Goal: Communication & Community: Share content

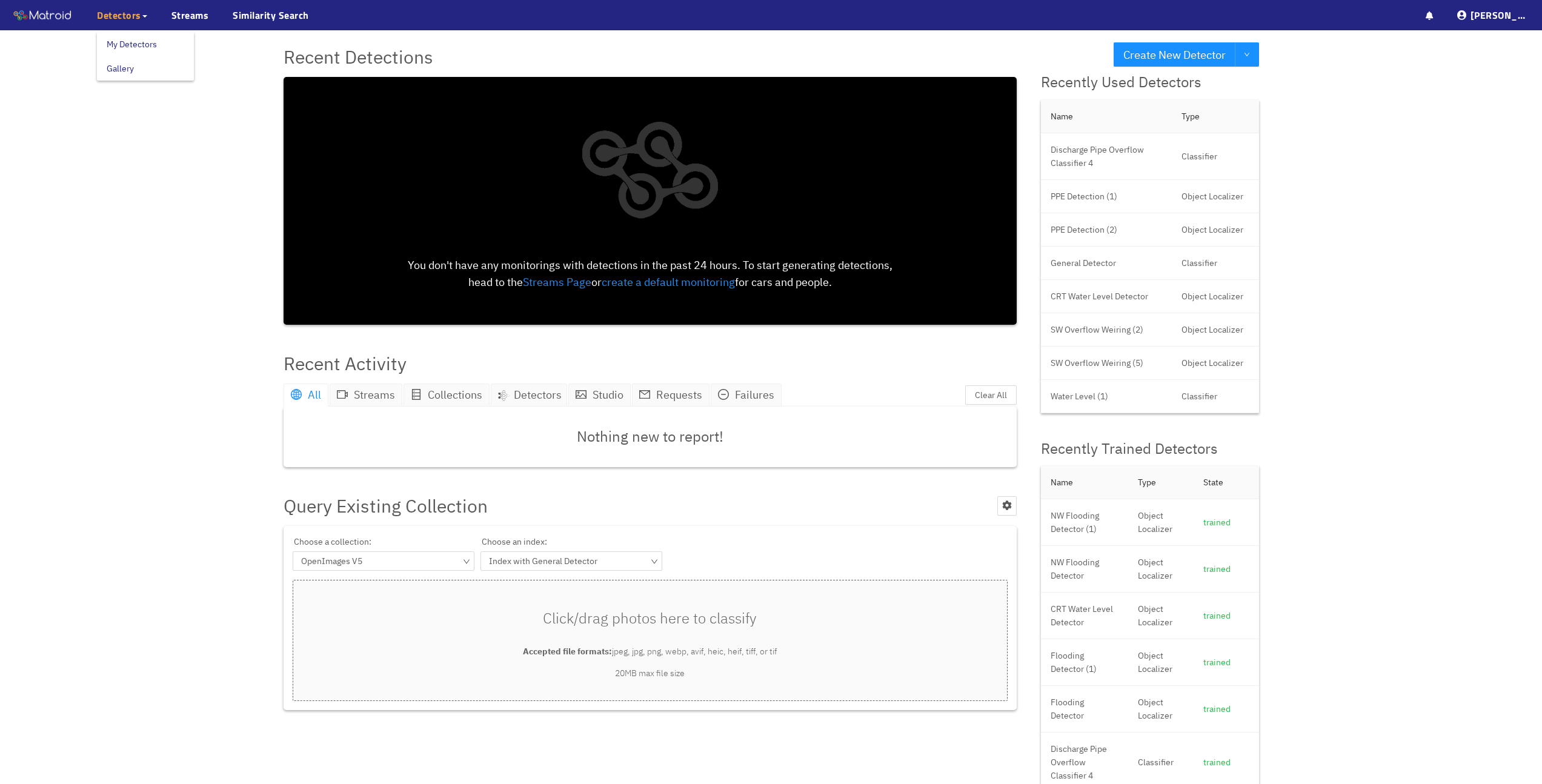
click at [143, 19] on span "Detectors" at bounding box center [122, 15] width 51 height 14
click at [141, 40] on link "My Detectors" at bounding box center [132, 44] width 51 height 25
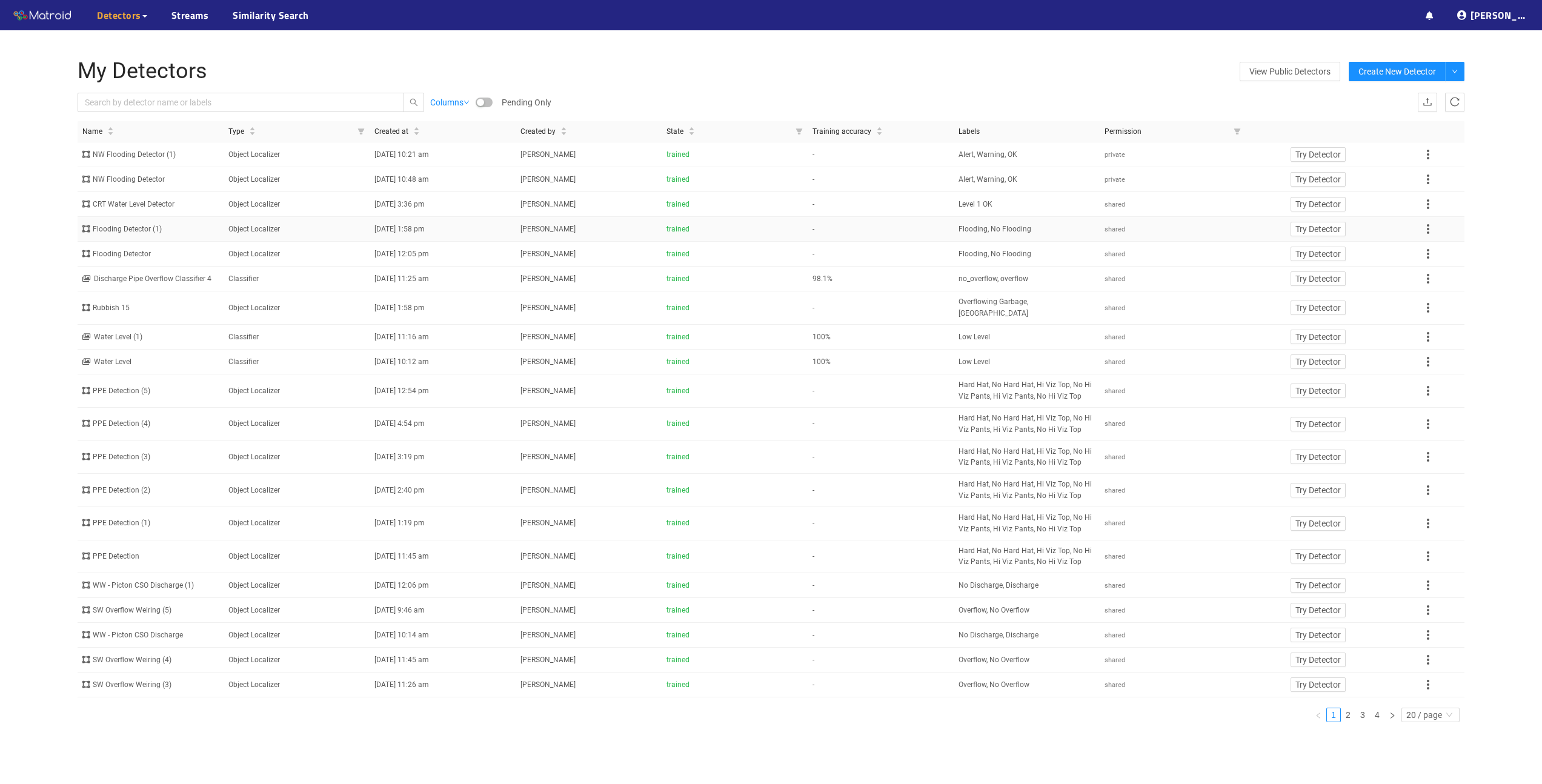
click at [130, 229] on div "Flooding Detector (1)" at bounding box center [151, 229] width 137 height 12
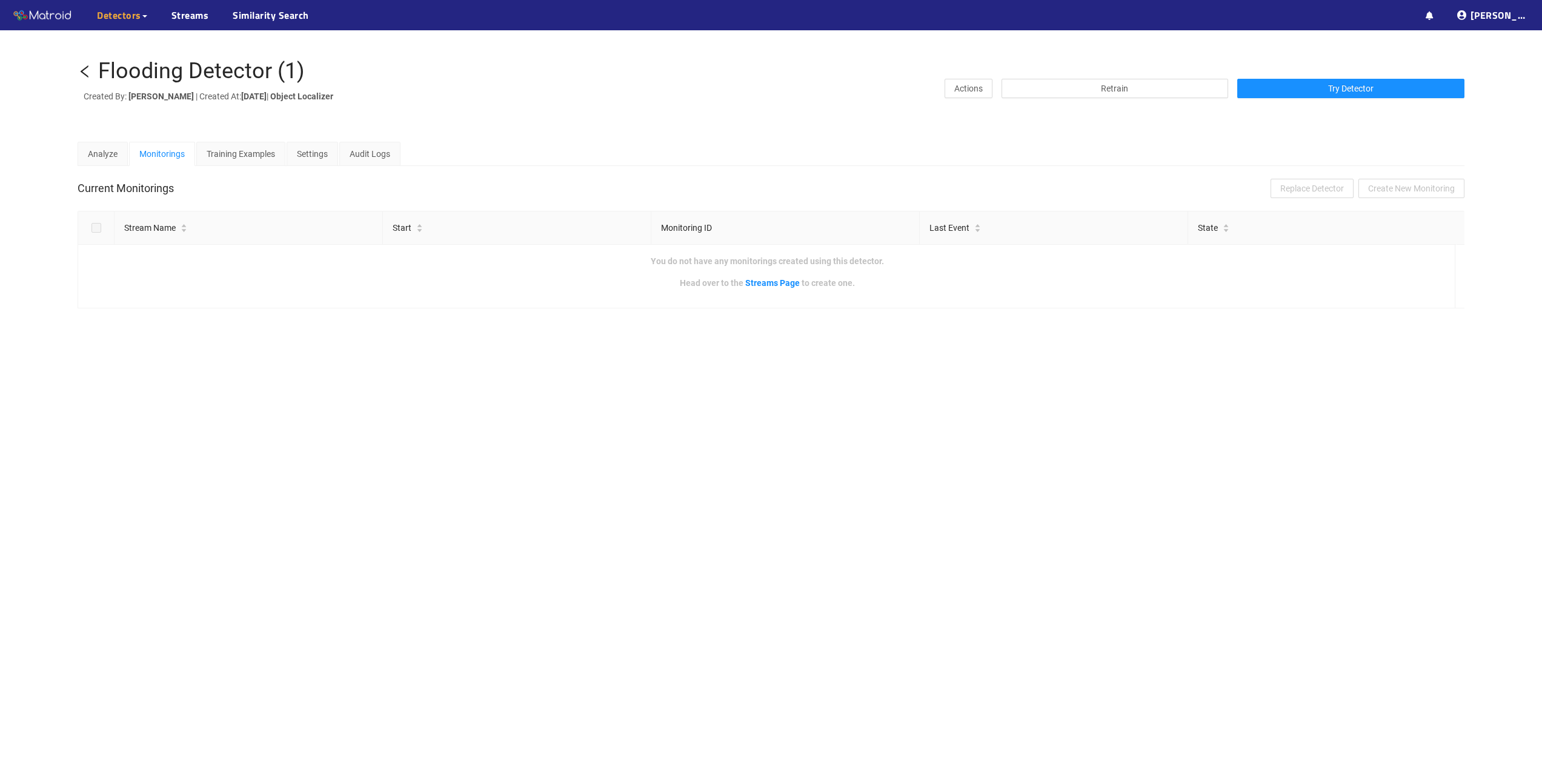
click at [83, 70] on icon "left" at bounding box center [85, 71] width 14 height 14
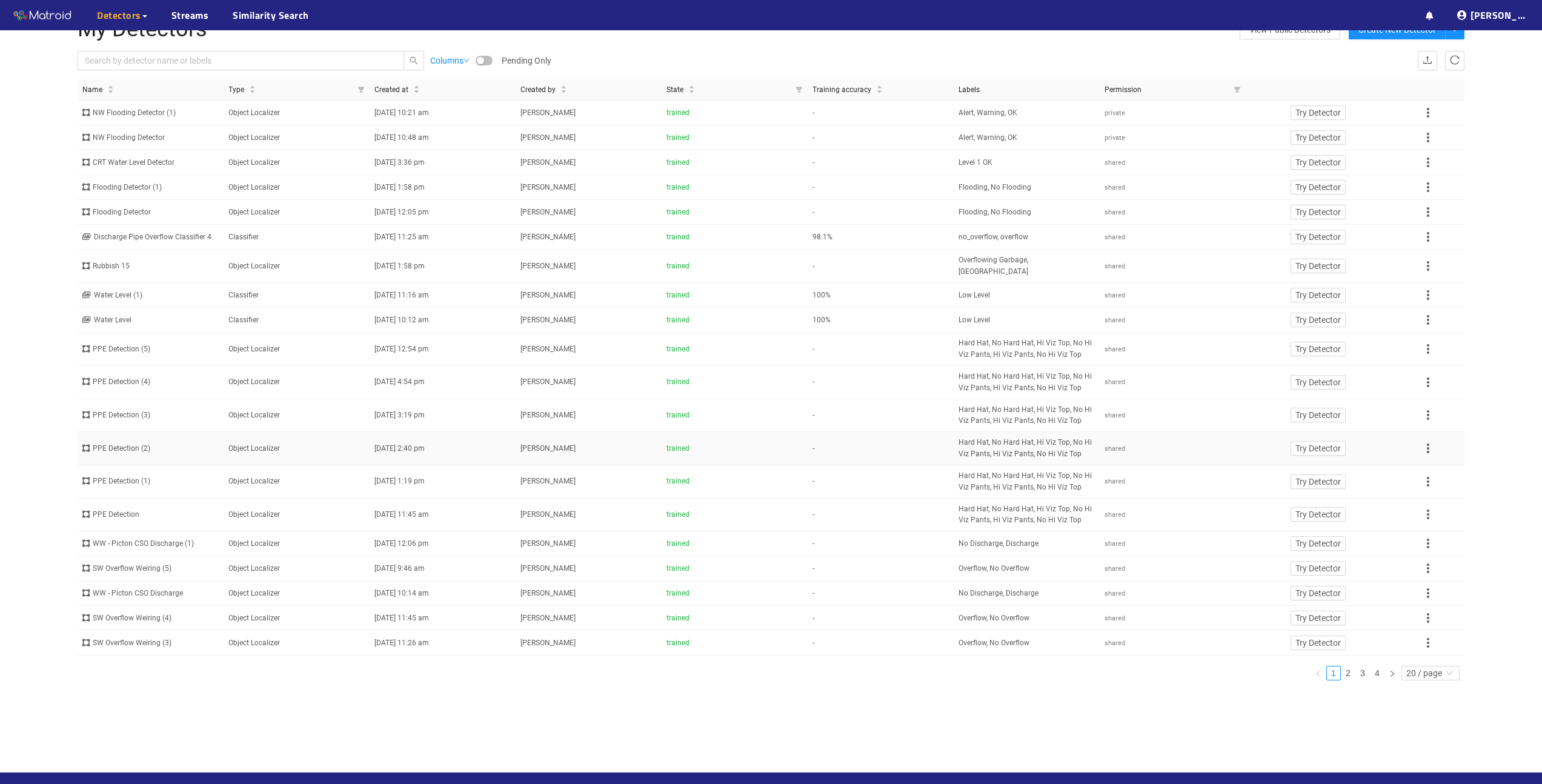
scroll to position [83, 0]
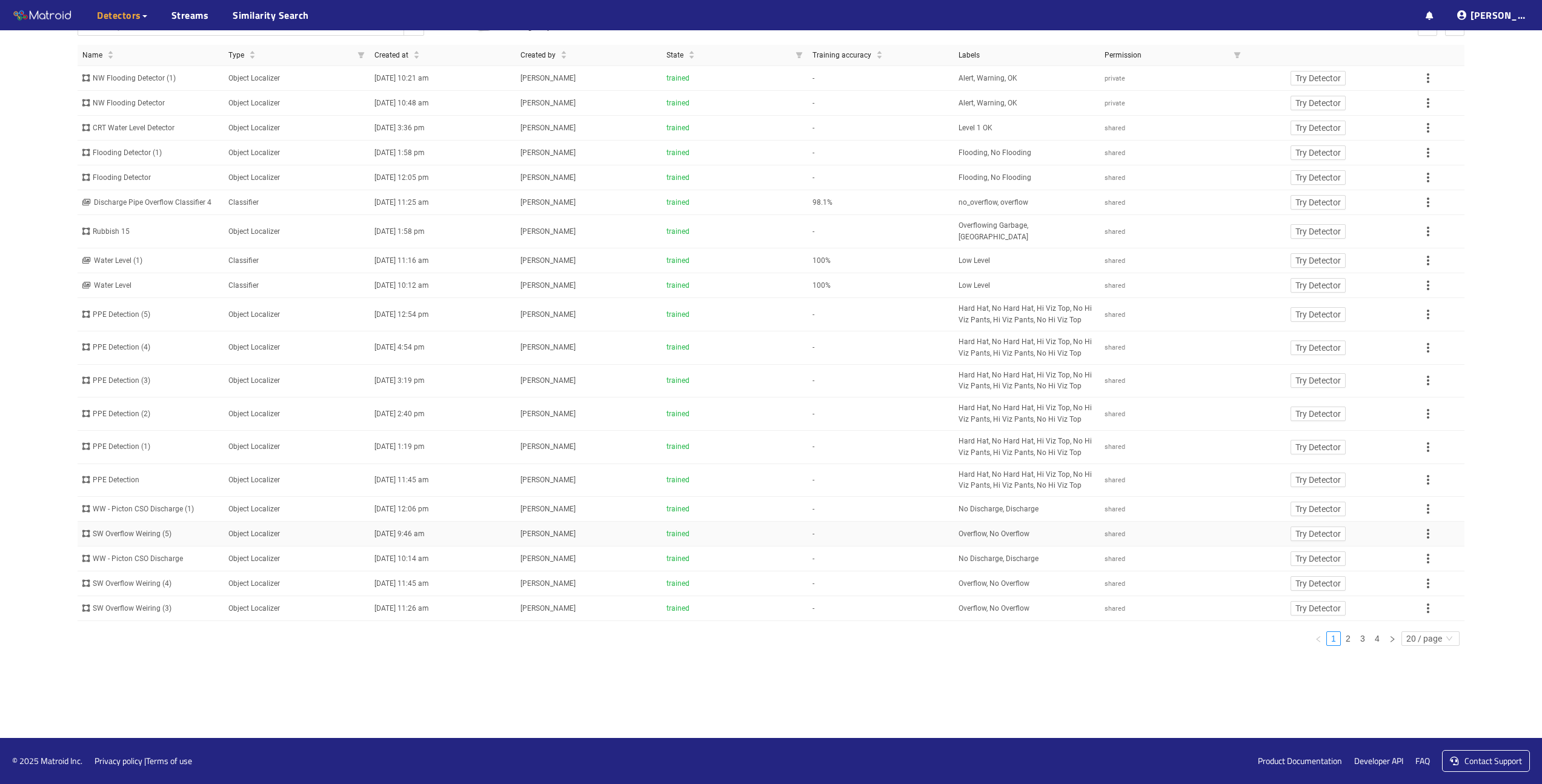
click at [149, 540] on div "SW Overflow Weiring (5)" at bounding box center [151, 534] width 137 height 12
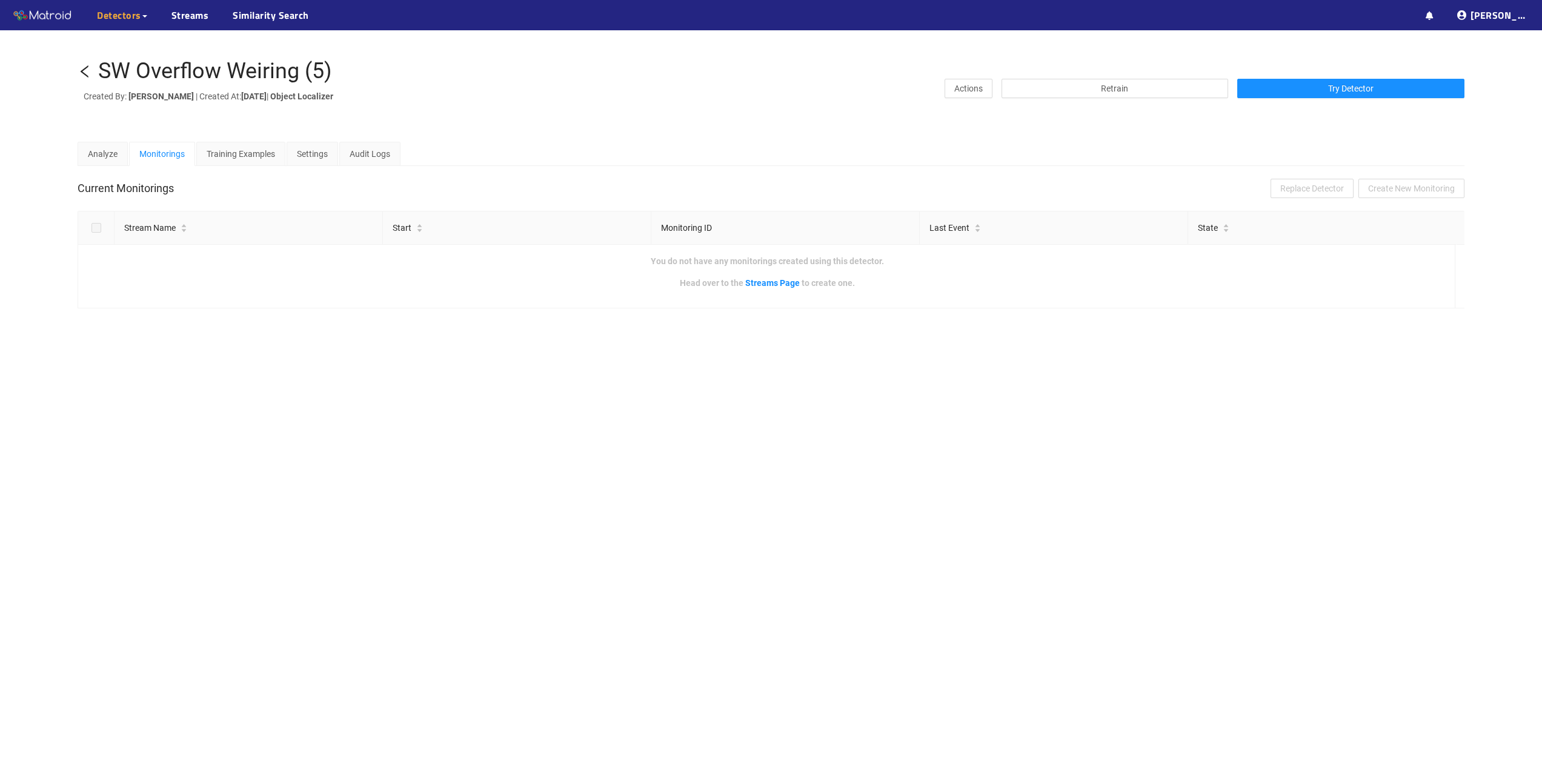
click at [259, 70] on div "SW Overflow Weiring (5)" at bounding box center [215, 72] width 234 height 25
copy div "SW Overflow Weiring (5)"
click at [1364, 89] on span "Try Detector" at bounding box center [1351, 89] width 46 height 14
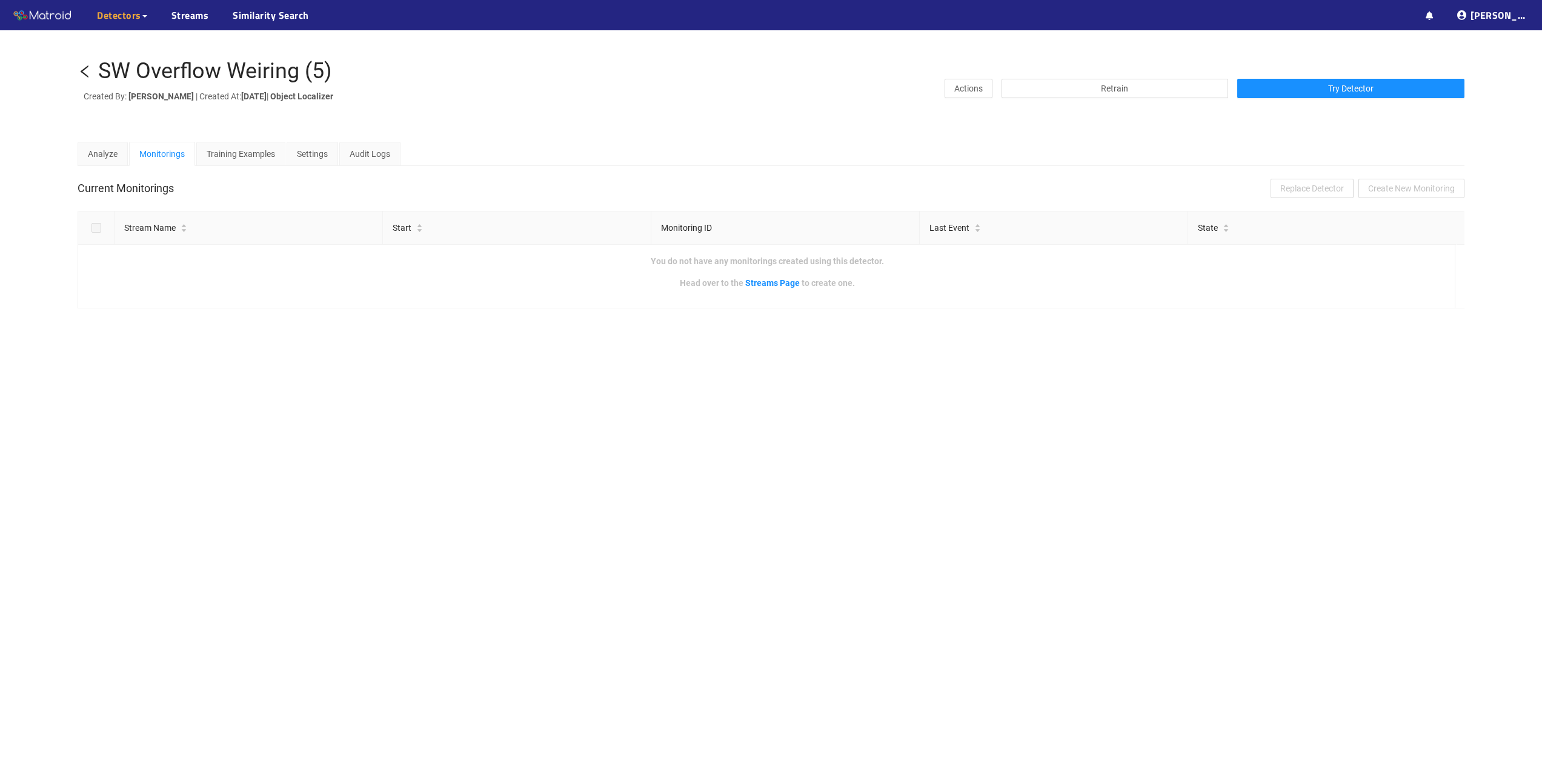
click at [87, 70] on icon "left" at bounding box center [85, 71] width 14 height 14
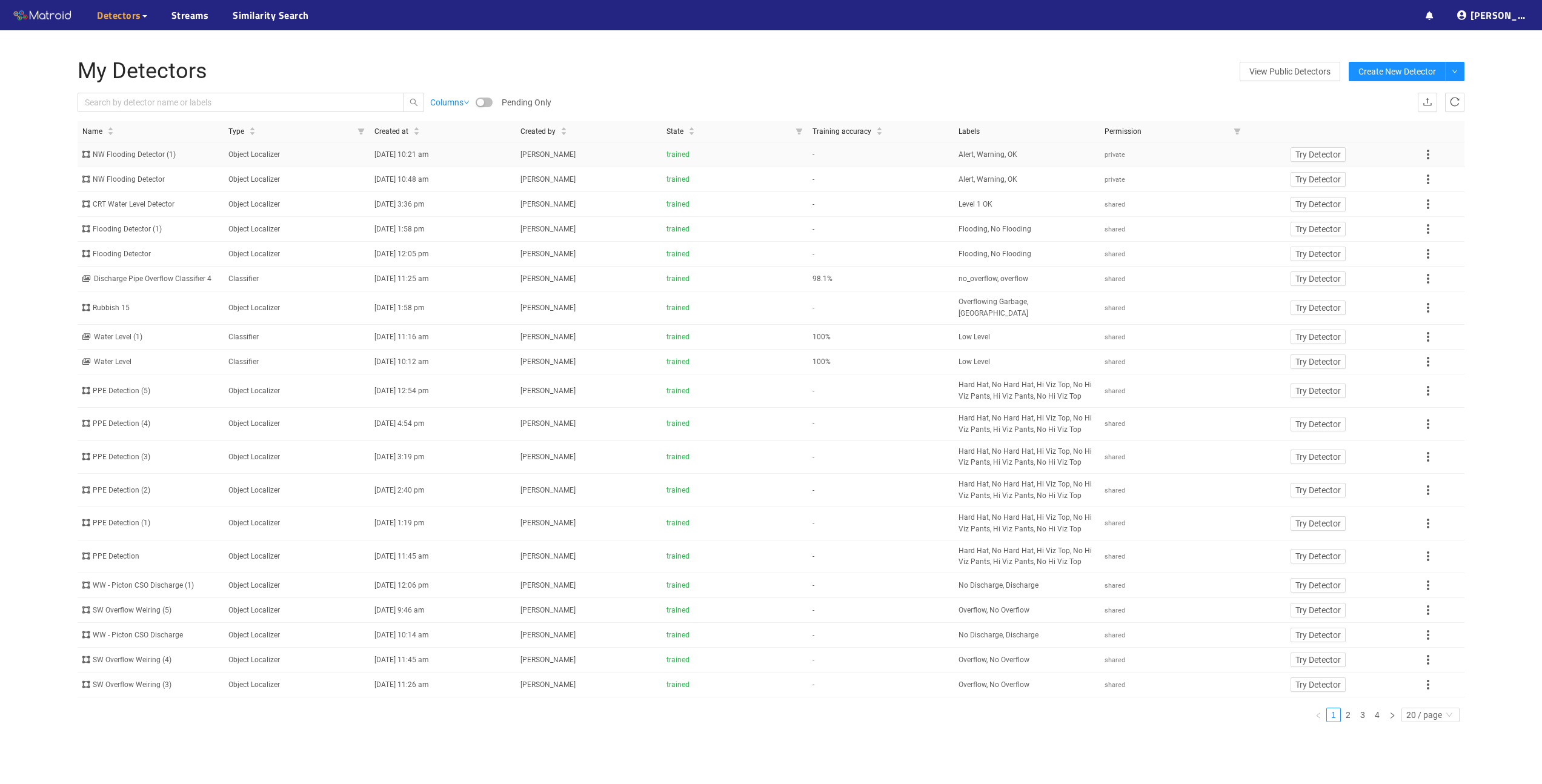
click at [129, 153] on div "NW Flooding Detector (1)" at bounding box center [151, 154] width 137 height 12
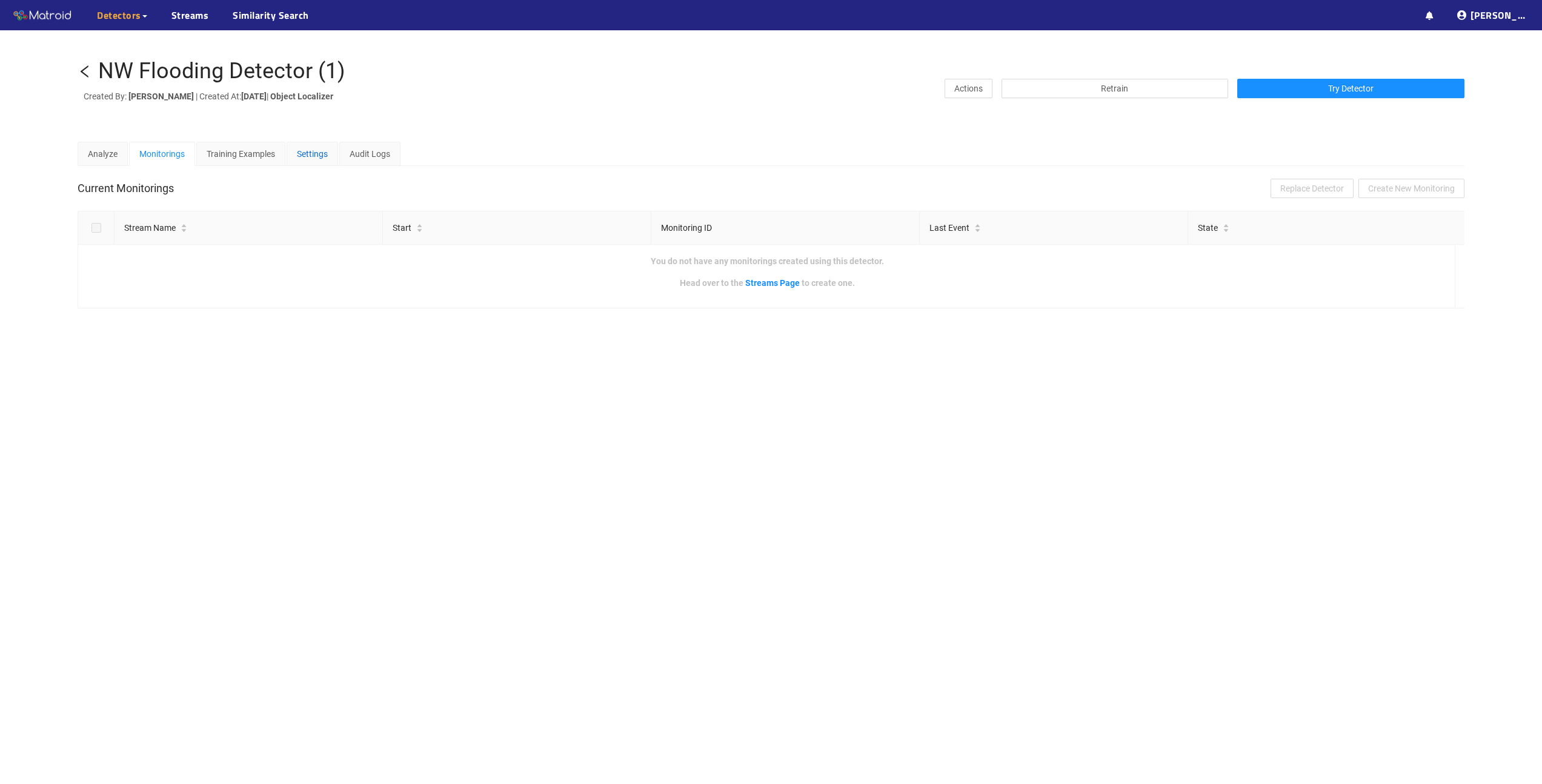
click at [308, 147] on div "Settings" at bounding box center [312, 154] width 31 height 14
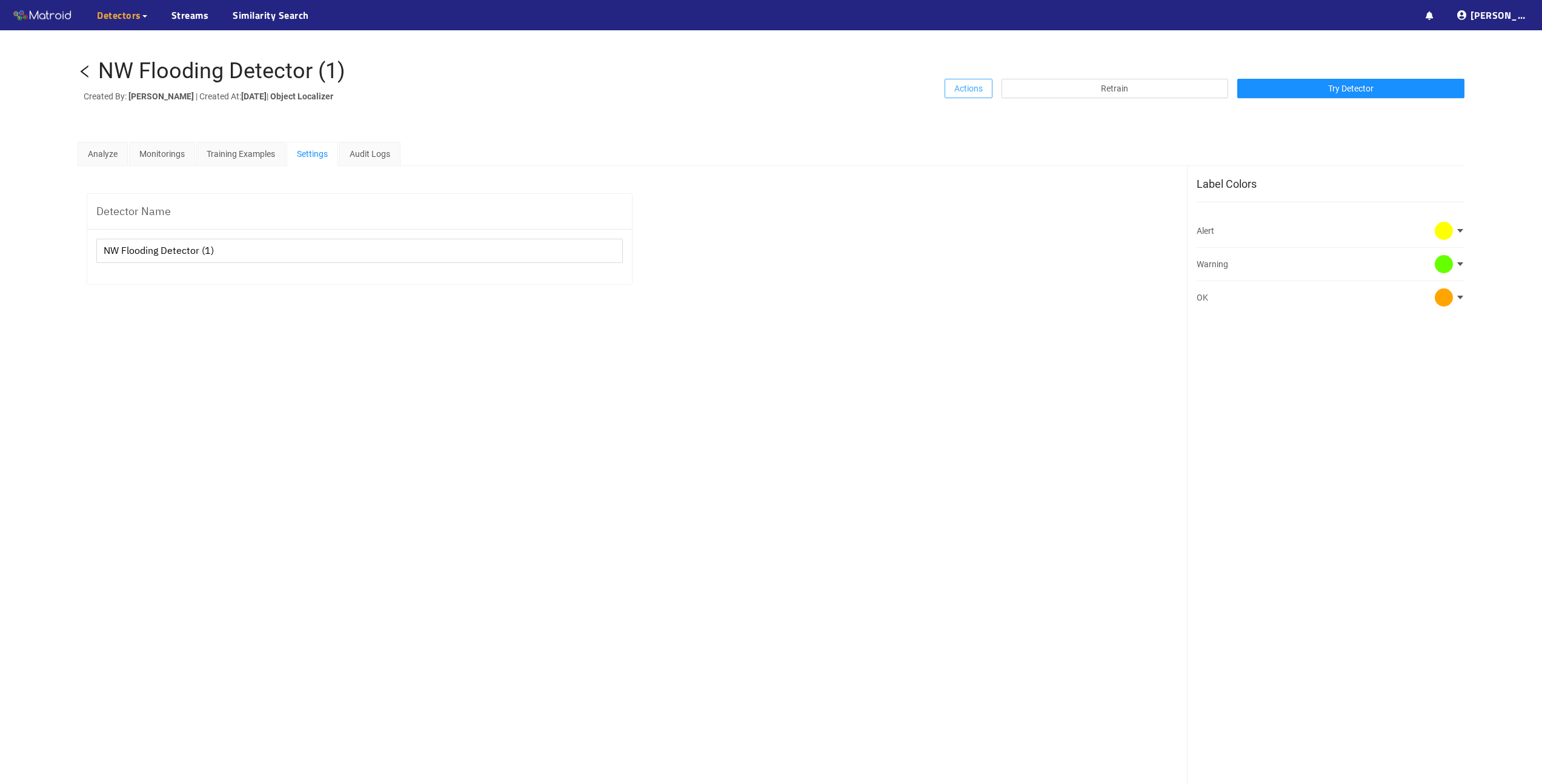
click at [980, 83] on span "Actions" at bounding box center [969, 89] width 29 height 14
click at [973, 113] on span "Share" at bounding box center [972, 113] width 22 height 14
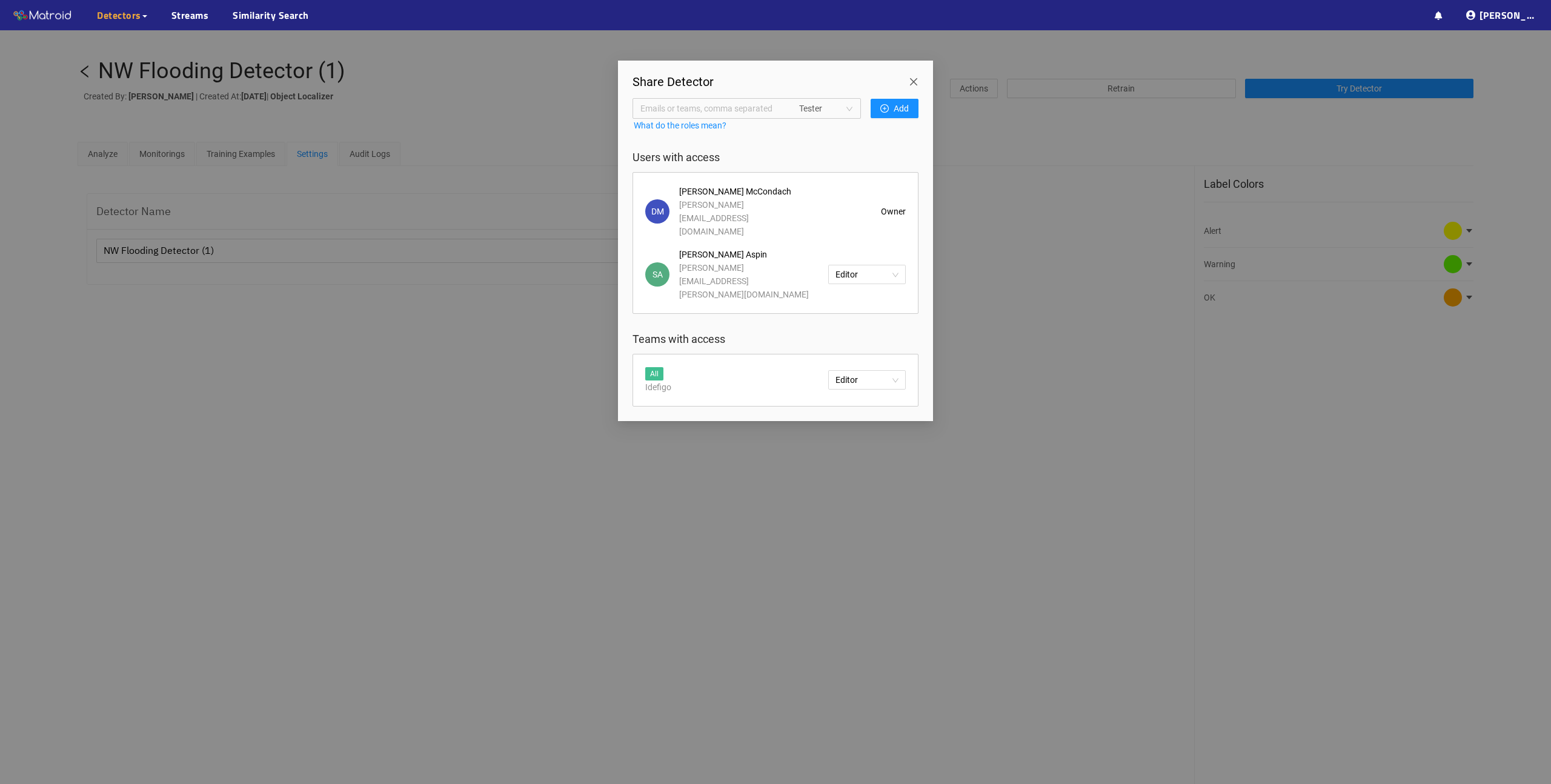
click at [910, 79] on span "Close" at bounding box center [916, 78] width 34 height 34
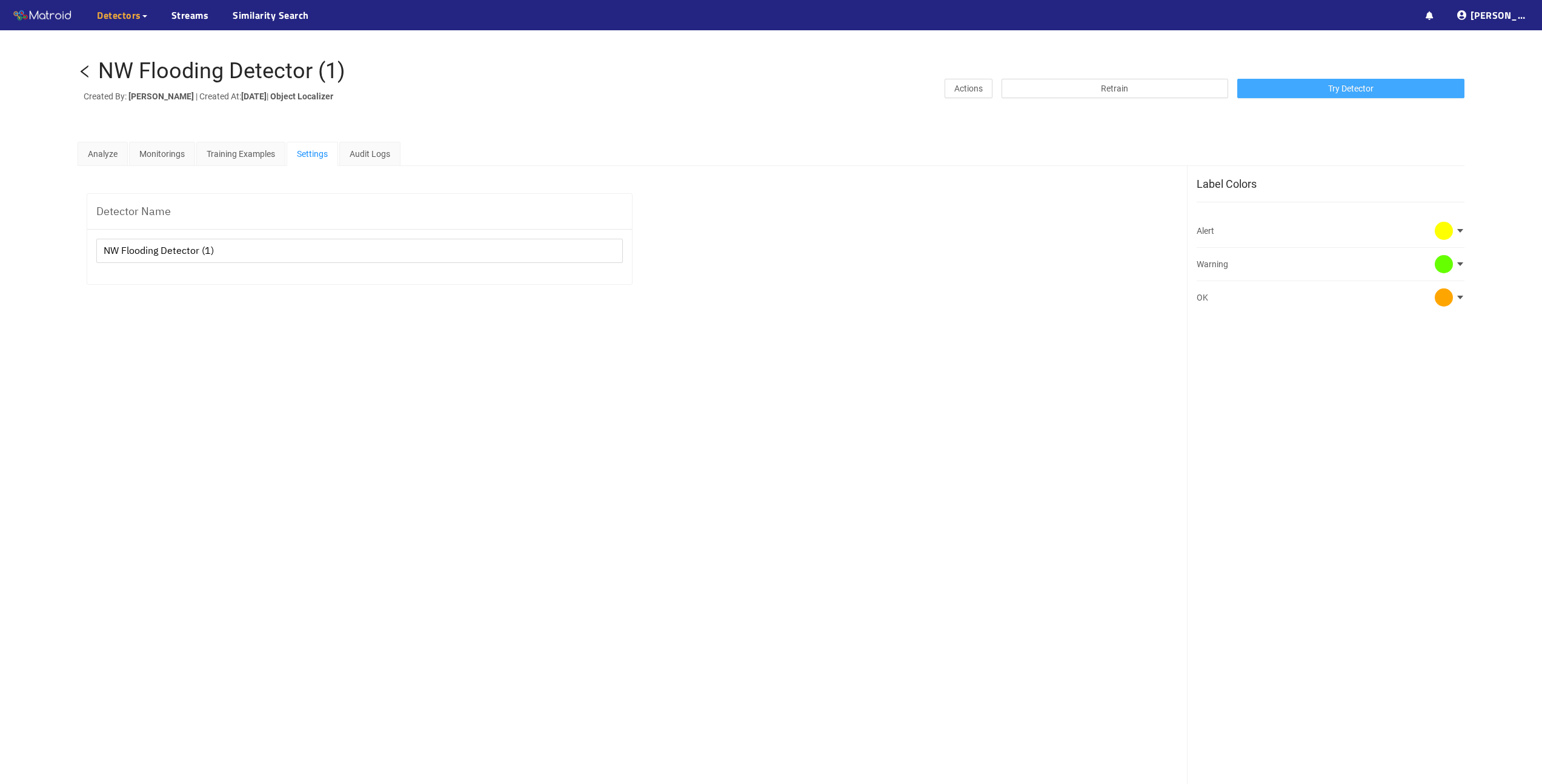
click at [1368, 83] on span "Try Detector" at bounding box center [1351, 89] width 46 height 14
click at [84, 68] on icon "left" at bounding box center [85, 71] width 14 height 14
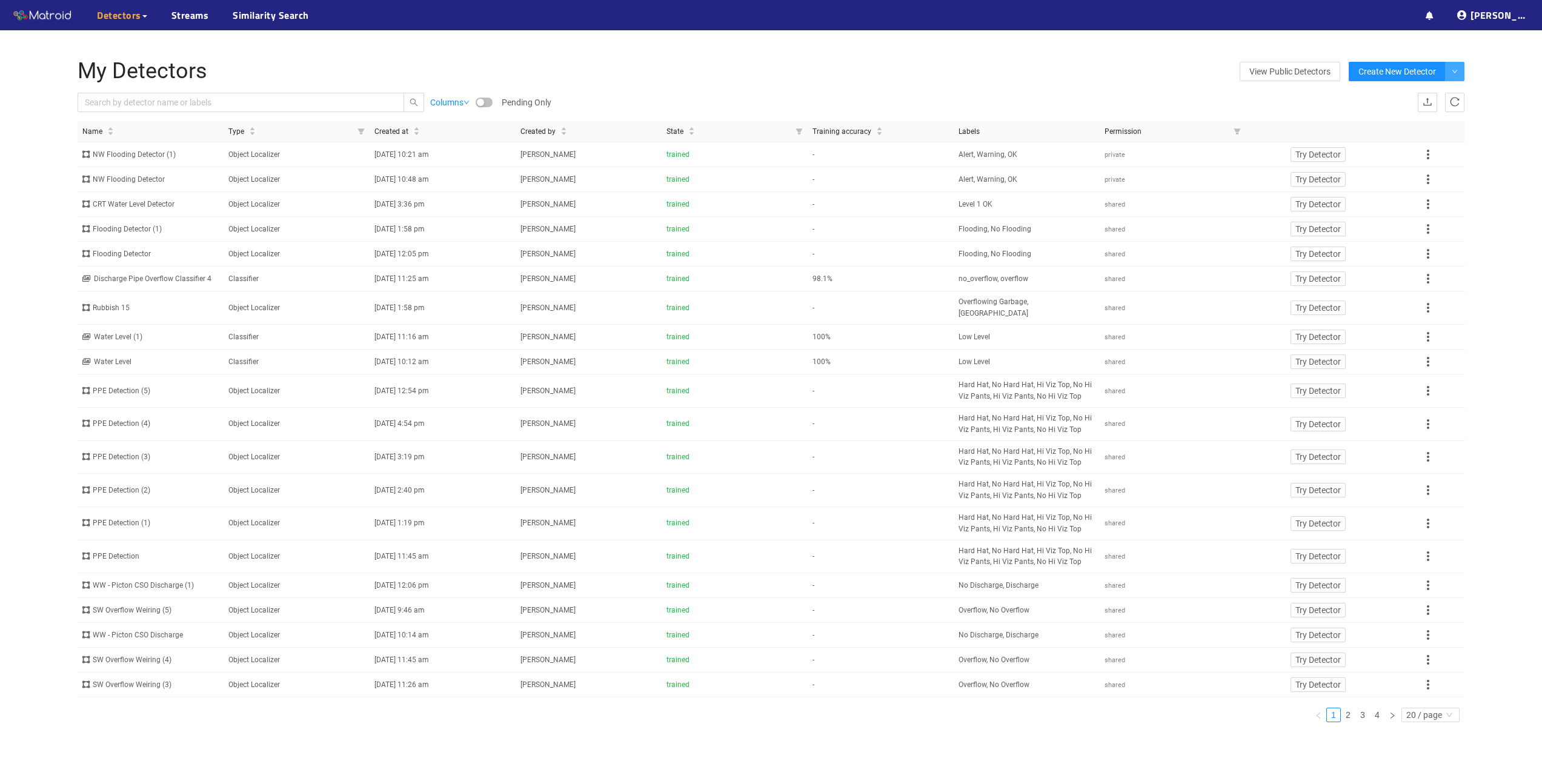
click at [1455, 66] on button "button" at bounding box center [1455, 72] width 19 height 19
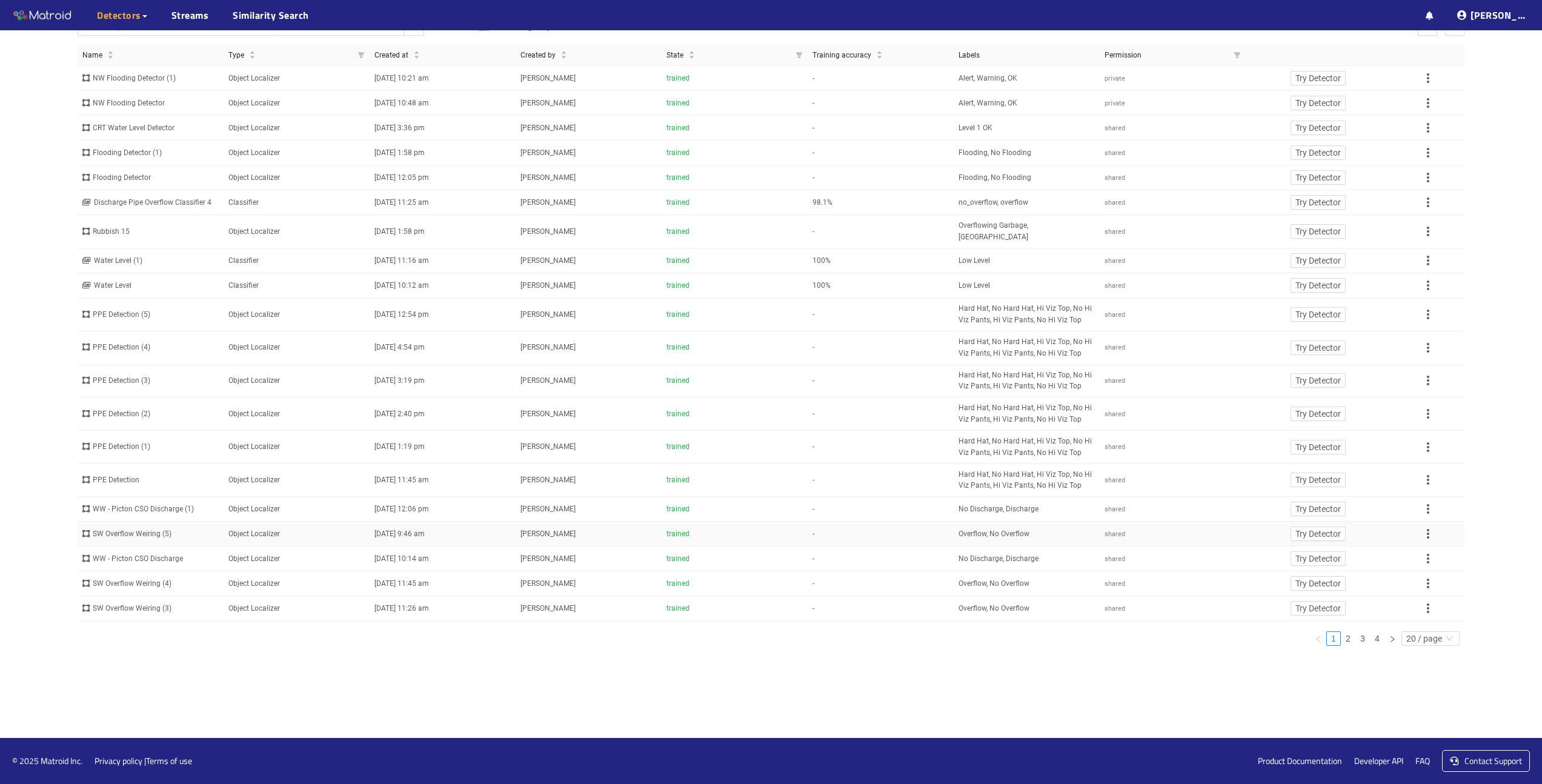
click at [128, 540] on div "SW Overflow Weiring (5)" at bounding box center [151, 534] width 137 height 12
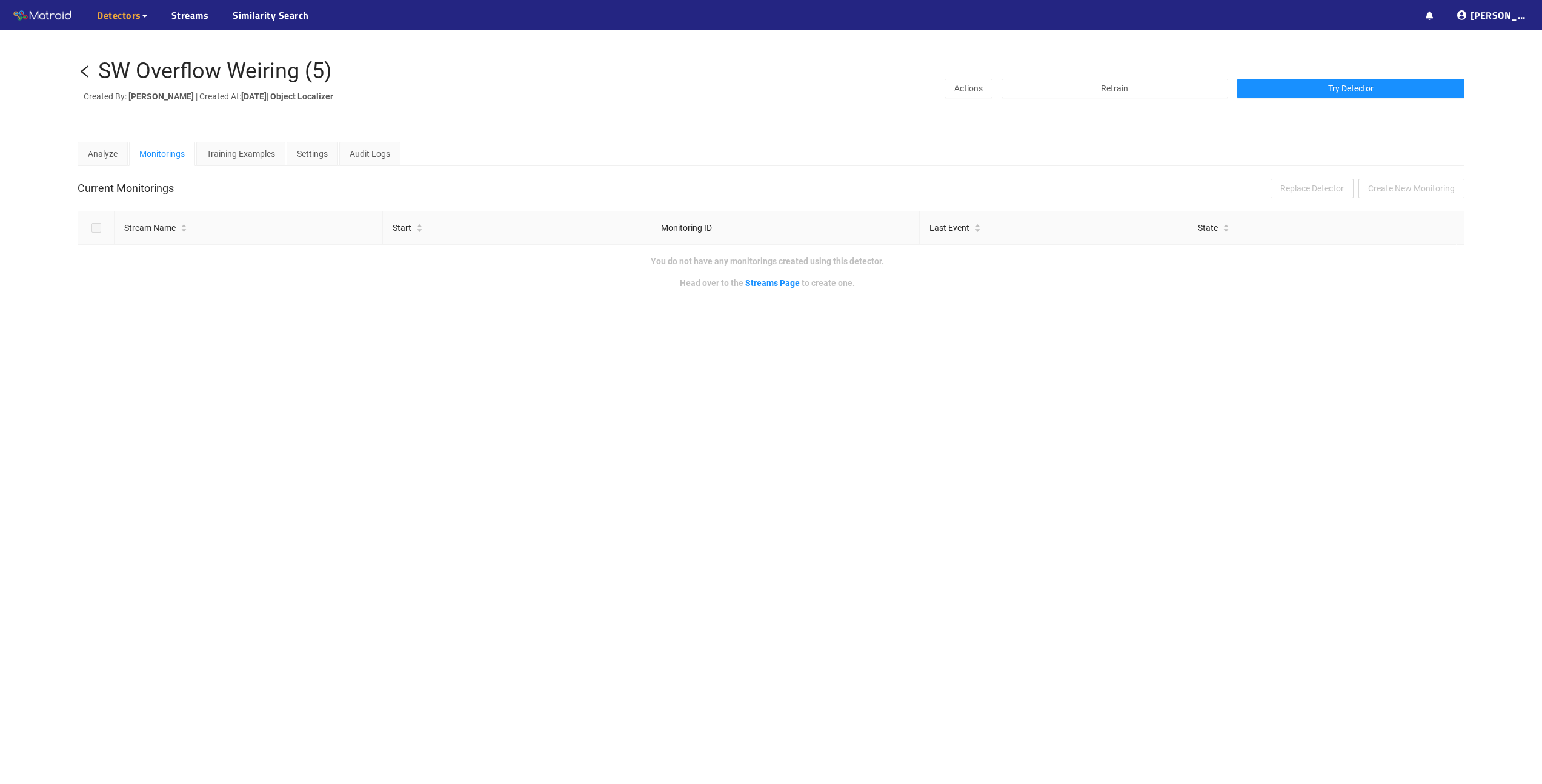
scroll to position [76, 0]
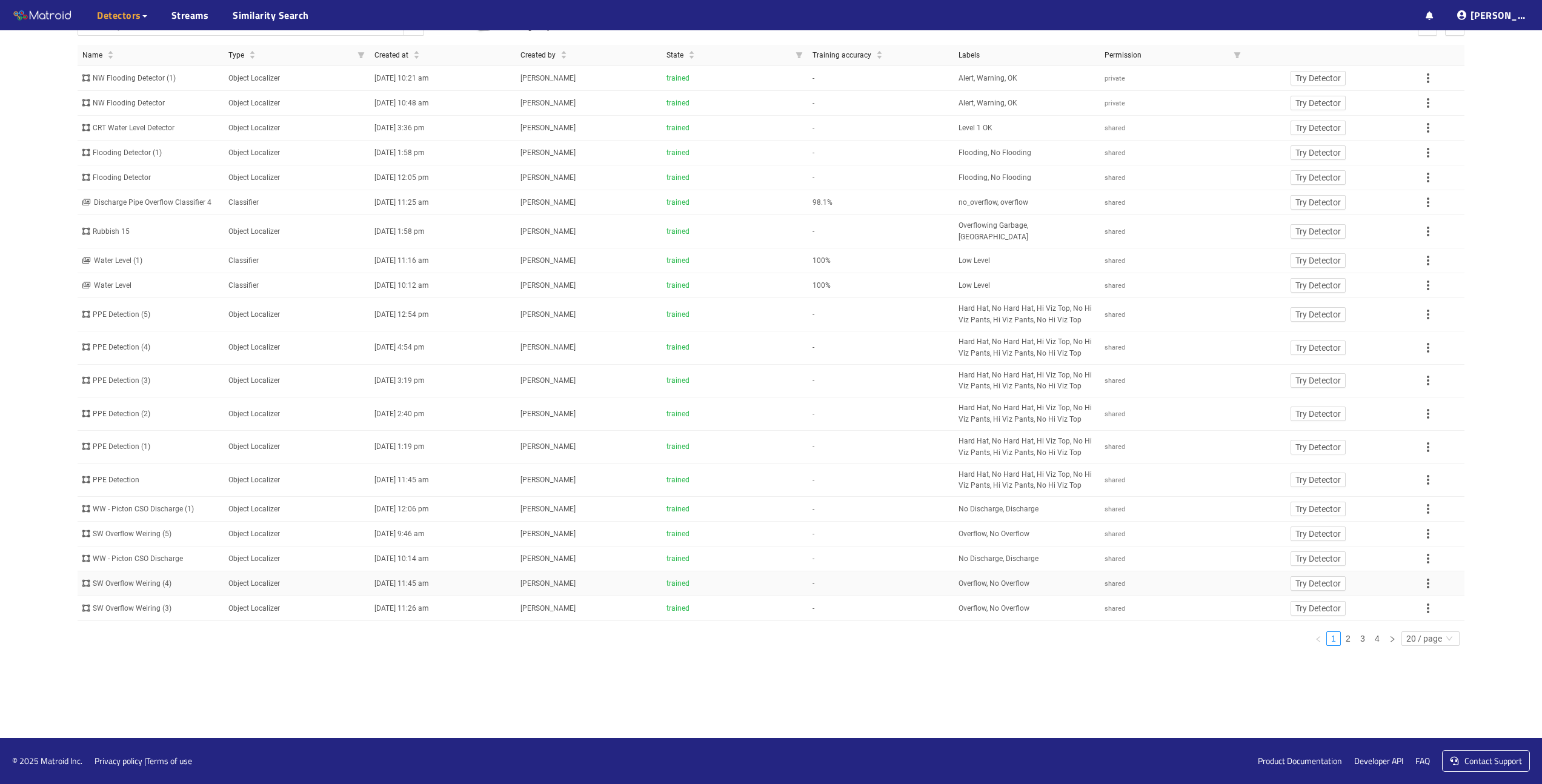
click at [138, 590] on div "SW Overflow Weiring (4)" at bounding box center [151, 583] width 137 height 12
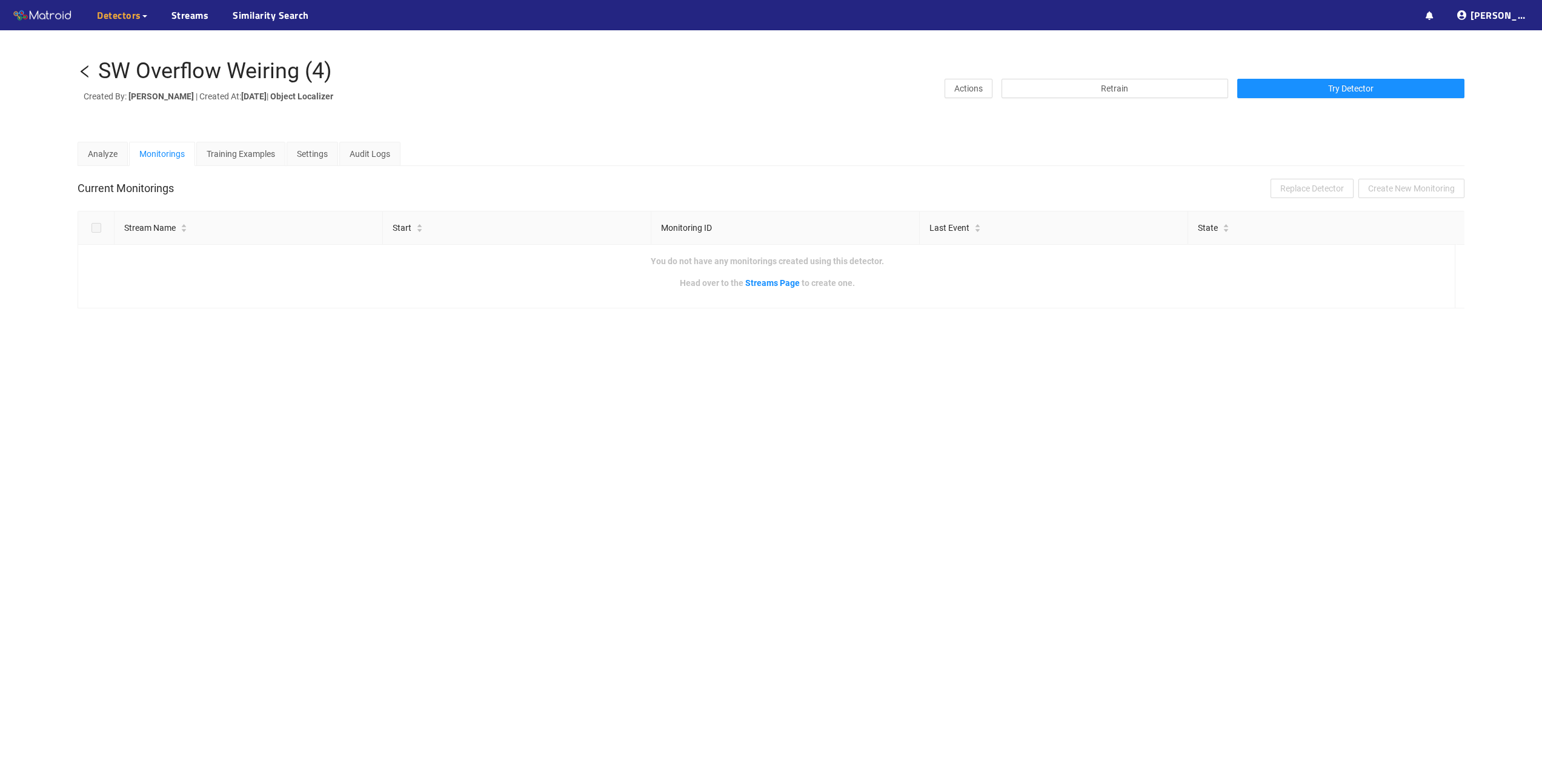
click at [249, 66] on div "SW Overflow Weiring (4)" at bounding box center [215, 72] width 234 height 25
click at [249, 65] on div "SW Overflow Weiring (4)" at bounding box center [215, 72] width 234 height 25
click at [371, 370] on div "SW Overflow Weiring (4) Created By: Dean McCondach | Created At: Fri Jul 19 202…" at bounding box center [771, 422] width 1542 height 784
click at [84, 68] on icon "left" at bounding box center [85, 72] width 8 height 12
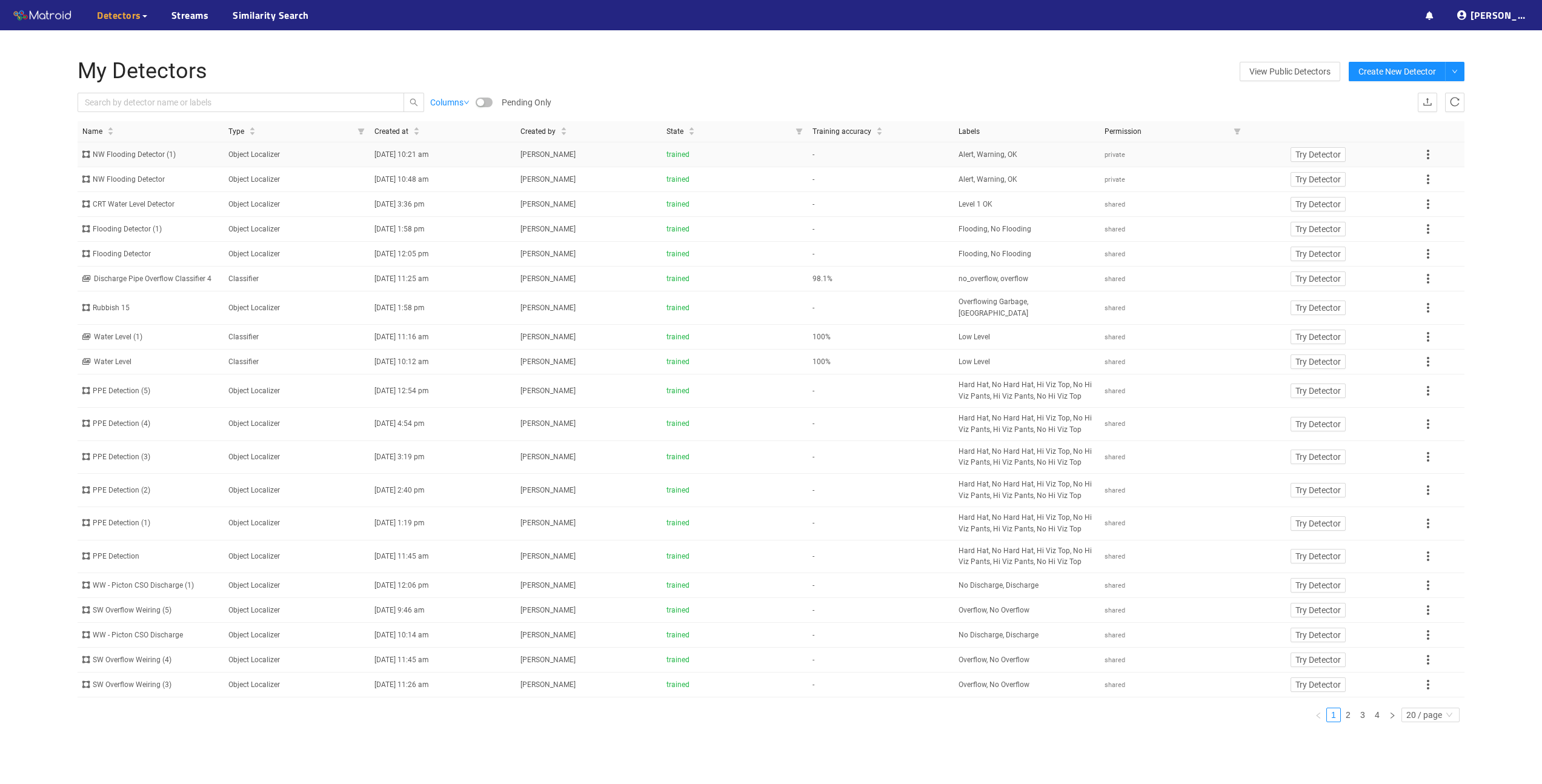
click at [118, 151] on div "NW Flooding Detector (1)" at bounding box center [151, 154] width 137 height 12
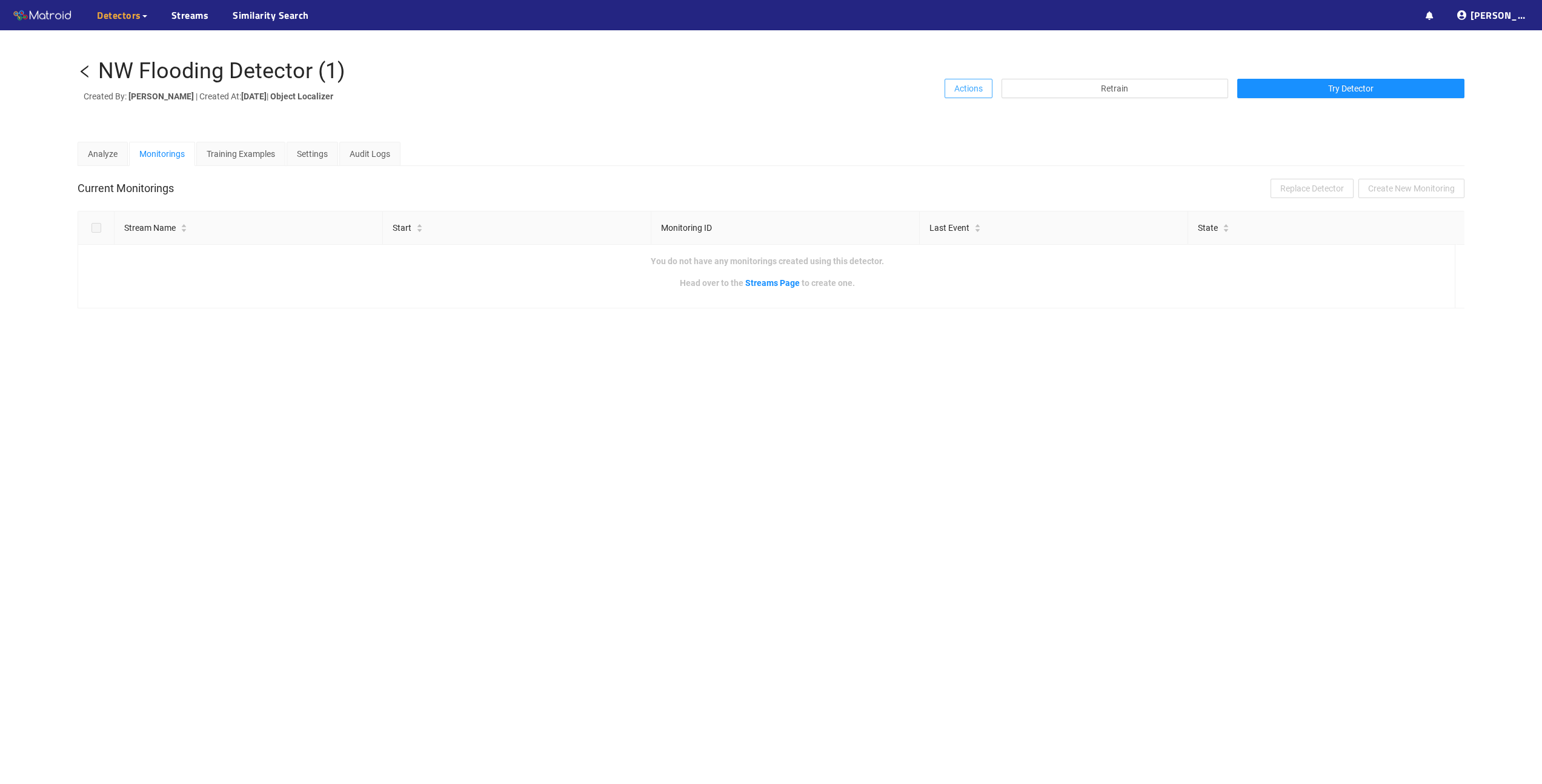
click at [984, 89] on button "Actions" at bounding box center [969, 88] width 48 height 19
click at [980, 109] on span "Share" at bounding box center [972, 113] width 22 height 14
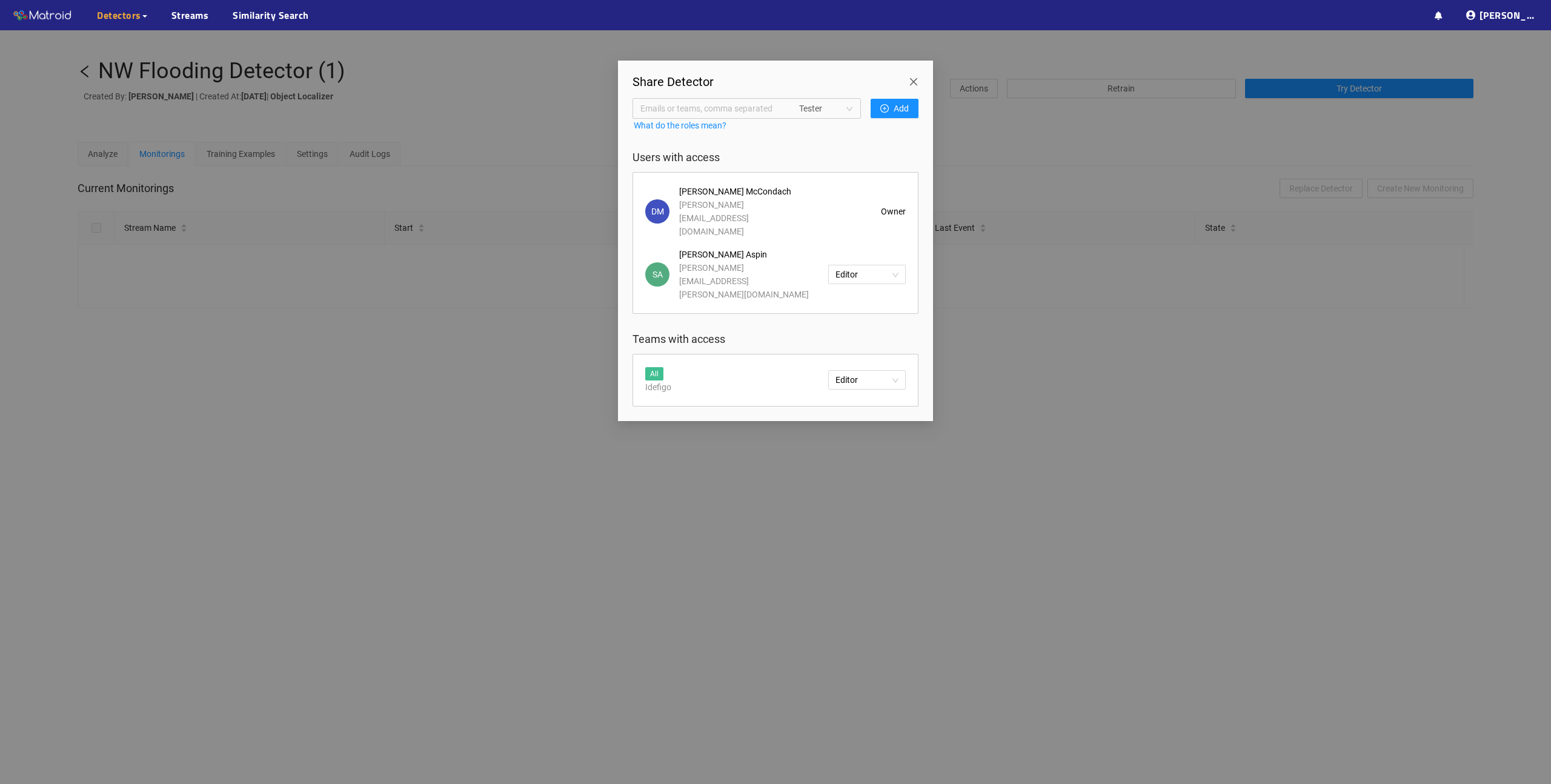
click at [911, 78] on span "Close" at bounding box center [916, 78] width 34 height 34
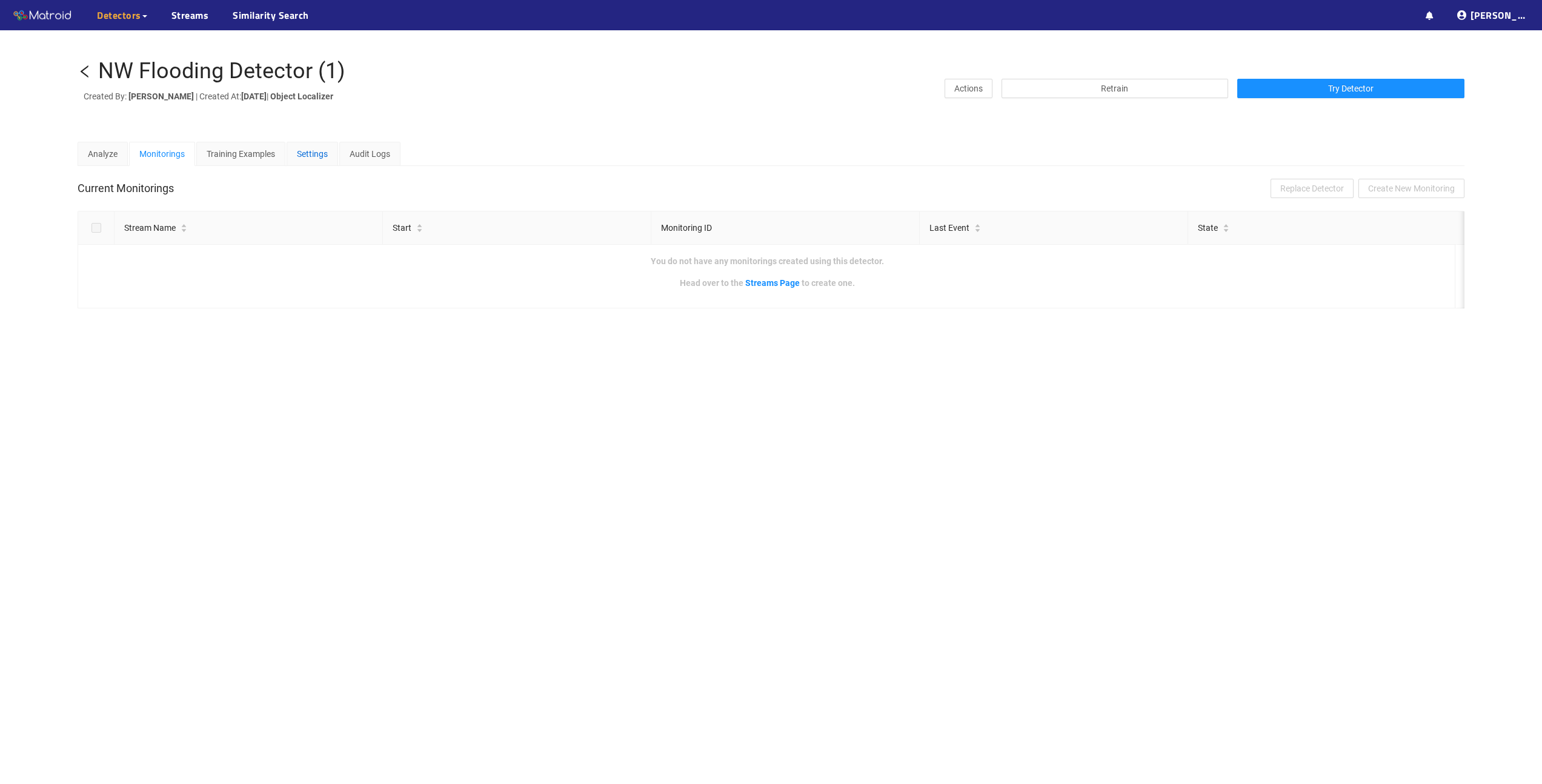
click at [303, 154] on div "Settings" at bounding box center [312, 154] width 31 height 14
click at [138, 154] on div "Monitorings" at bounding box center [162, 154] width 66 height 25
click at [107, 156] on div "Analyze" at bounding box center [102, 154] width 29 height 14
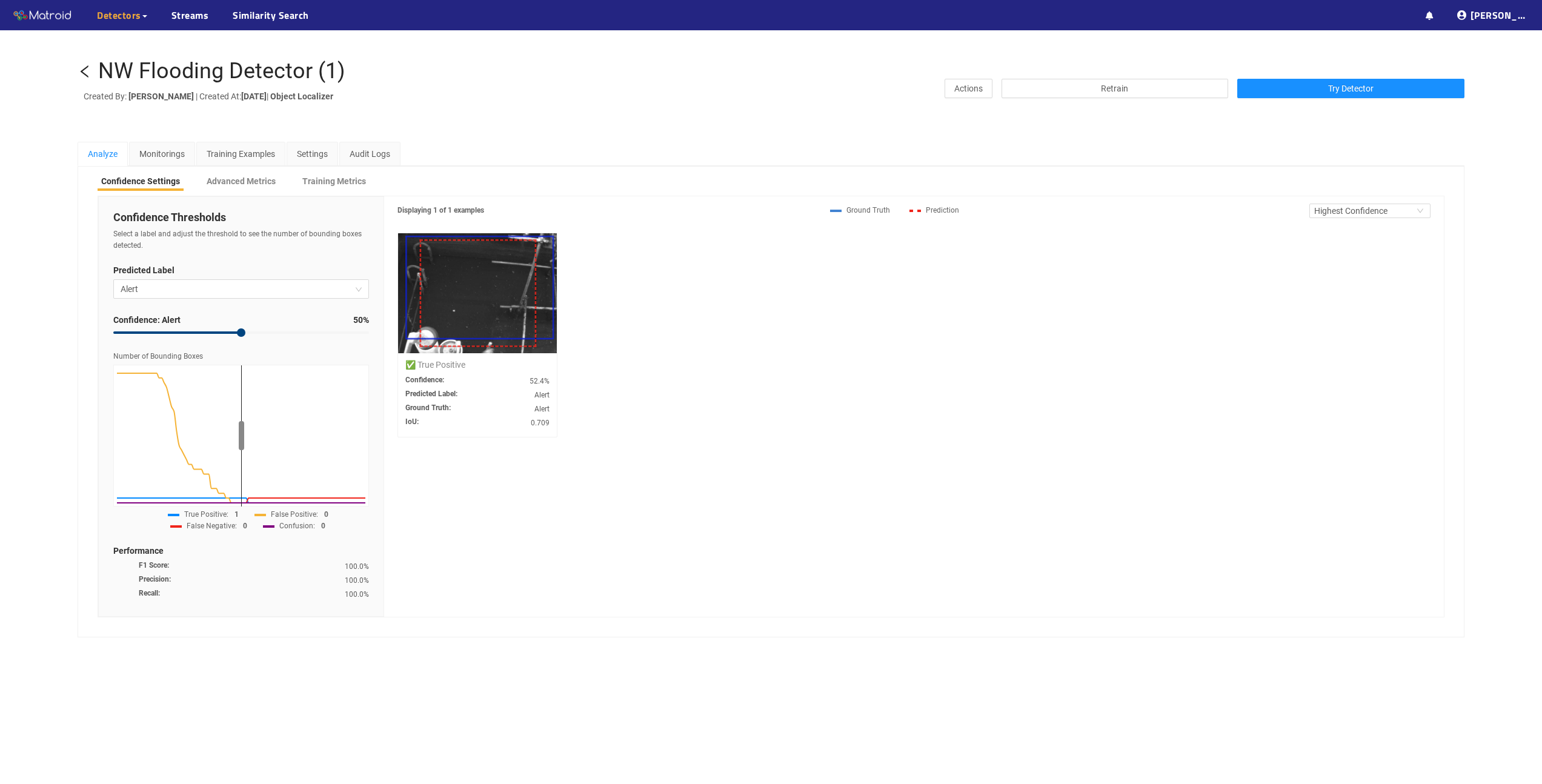
click at [96, 73] on h1 "NW Flooding Detector (1)" at bounding box center [338, 72] width 520 height 25
click at [89, 72] on icon "left" at bounding box center [85, 71] width 14 height 14
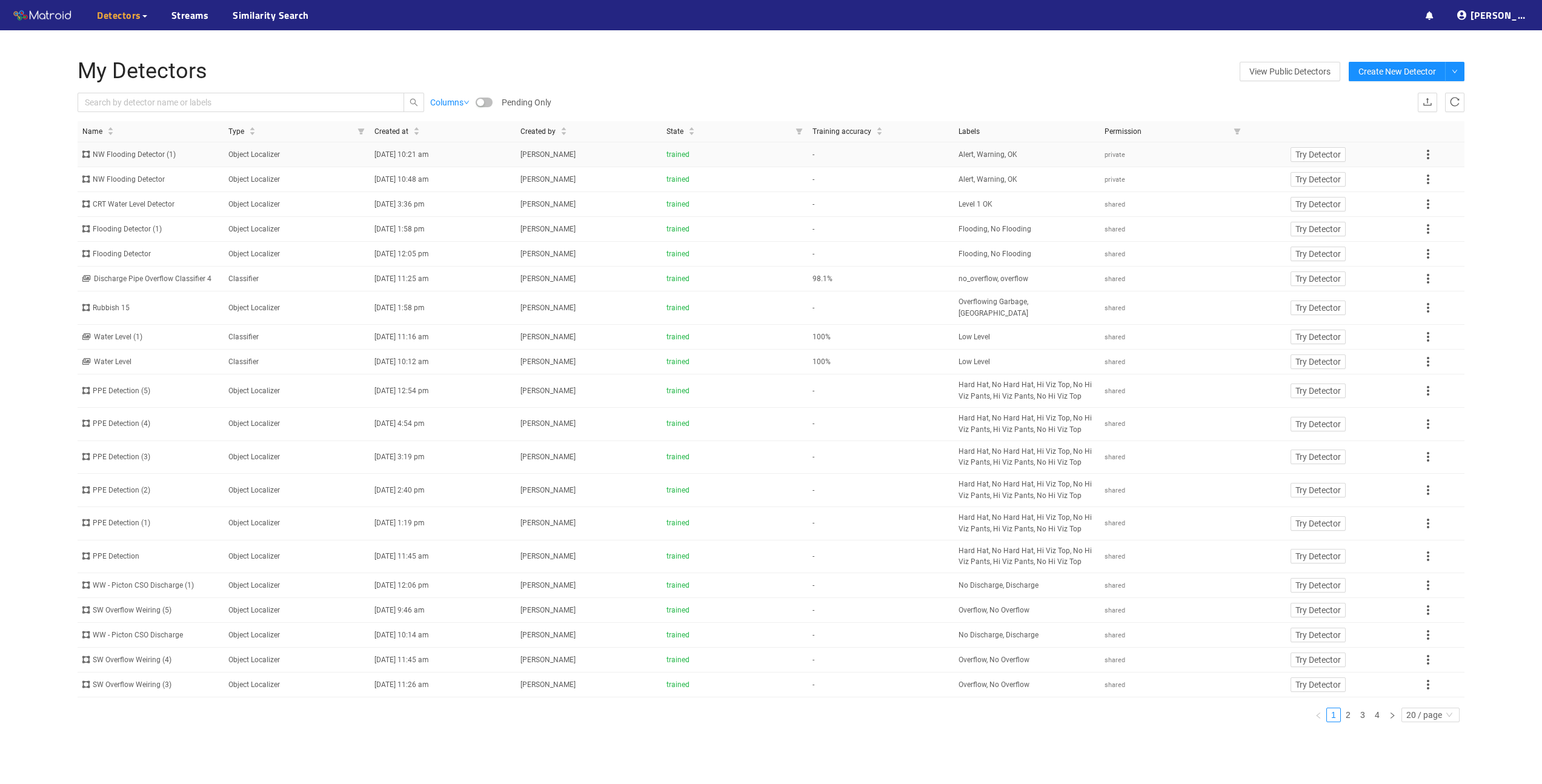
click at [125, 153] on div "NW Flooding Detector (1)" at bounding box center [151, 154] width 137 height 12
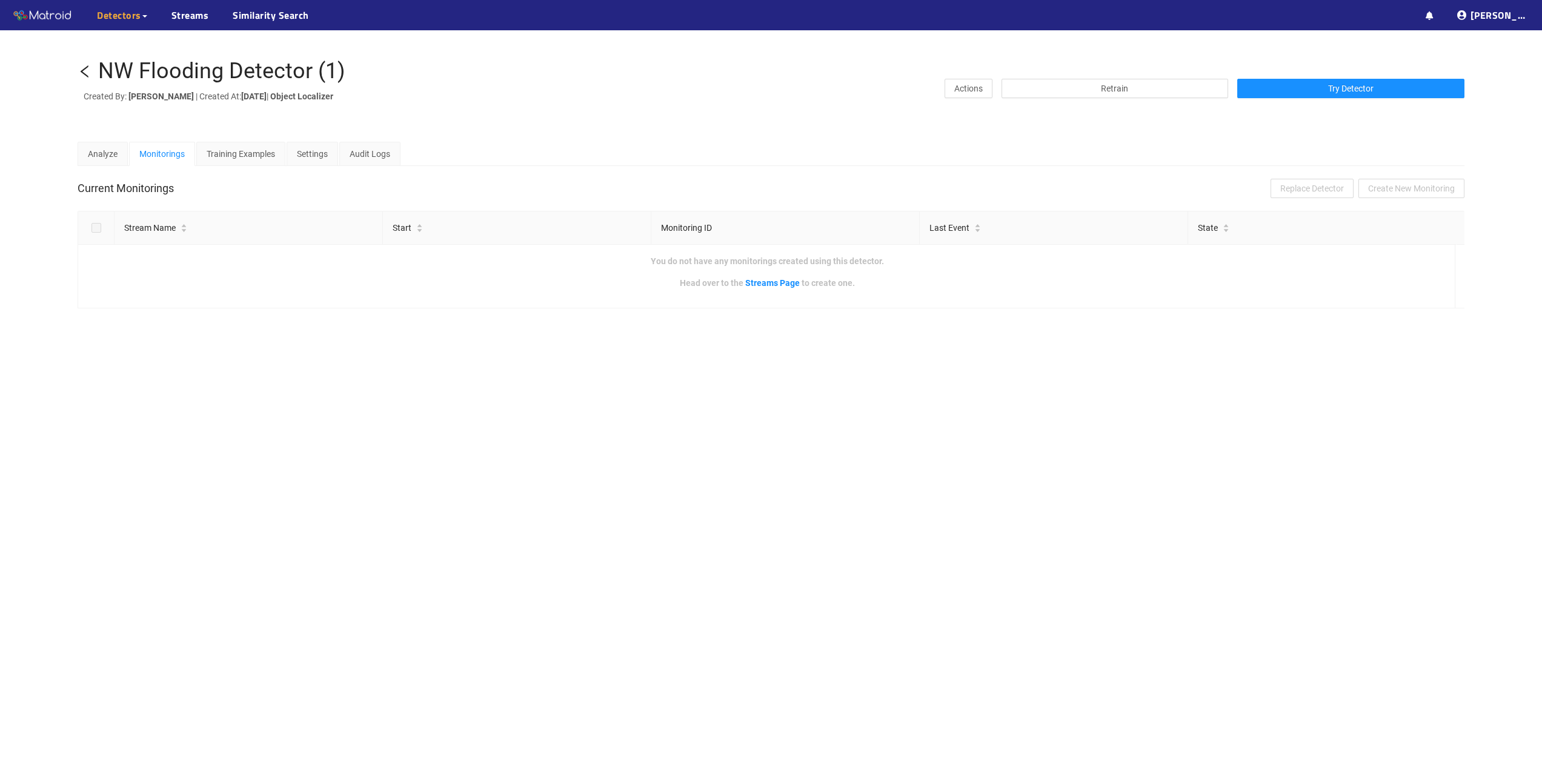
click at [86, 68] on icon "left" at bounding box center [85, 72] width 8 height 12
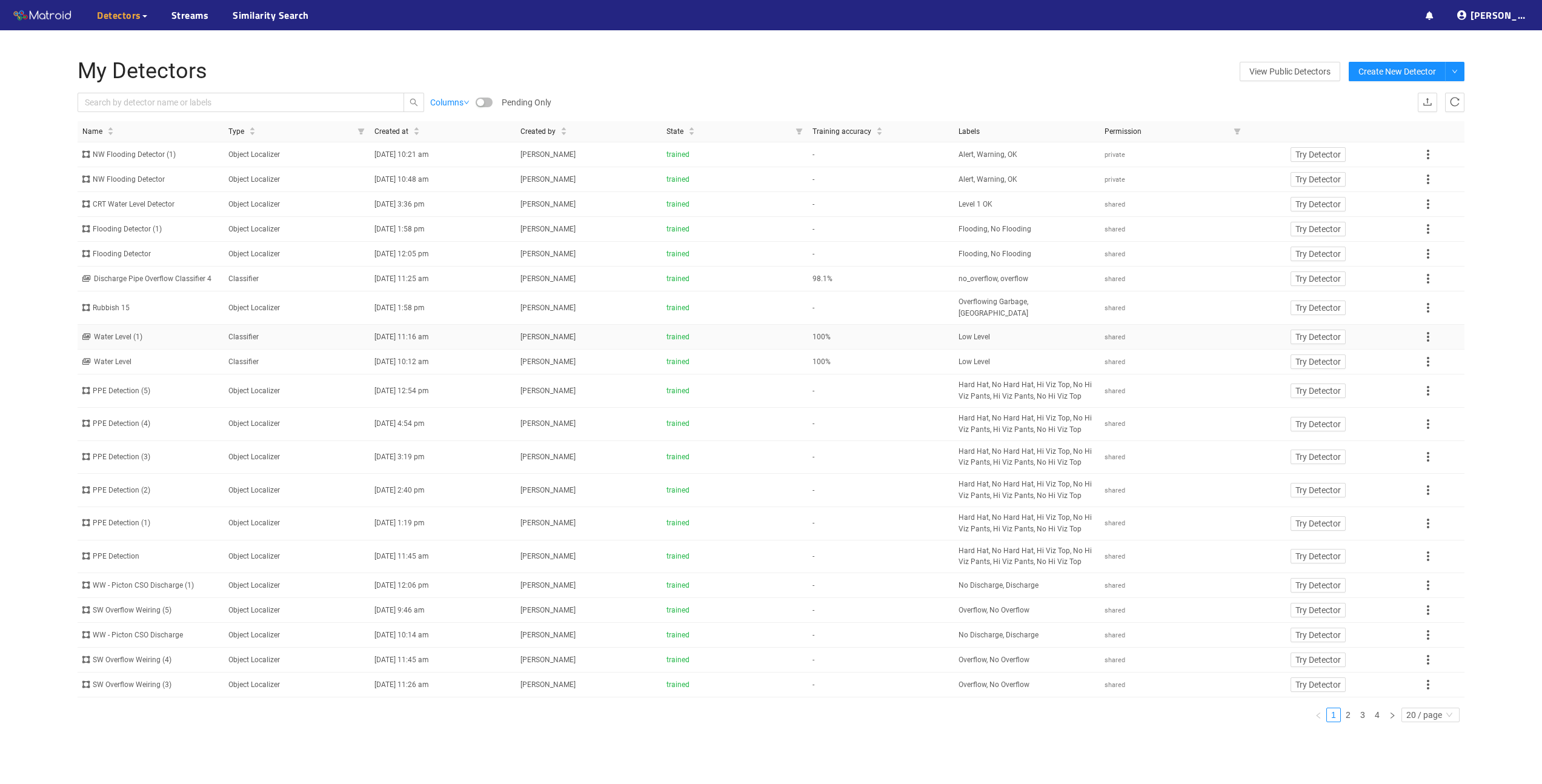
click at [130, 332] on div "Water Level (1)" at bounding box center [151, 337] width 137 height 12
click at [157, 278] on div "Discharge Pipe Overflow Classifier 4" at bounding box center [151, 278] width 137 height 12
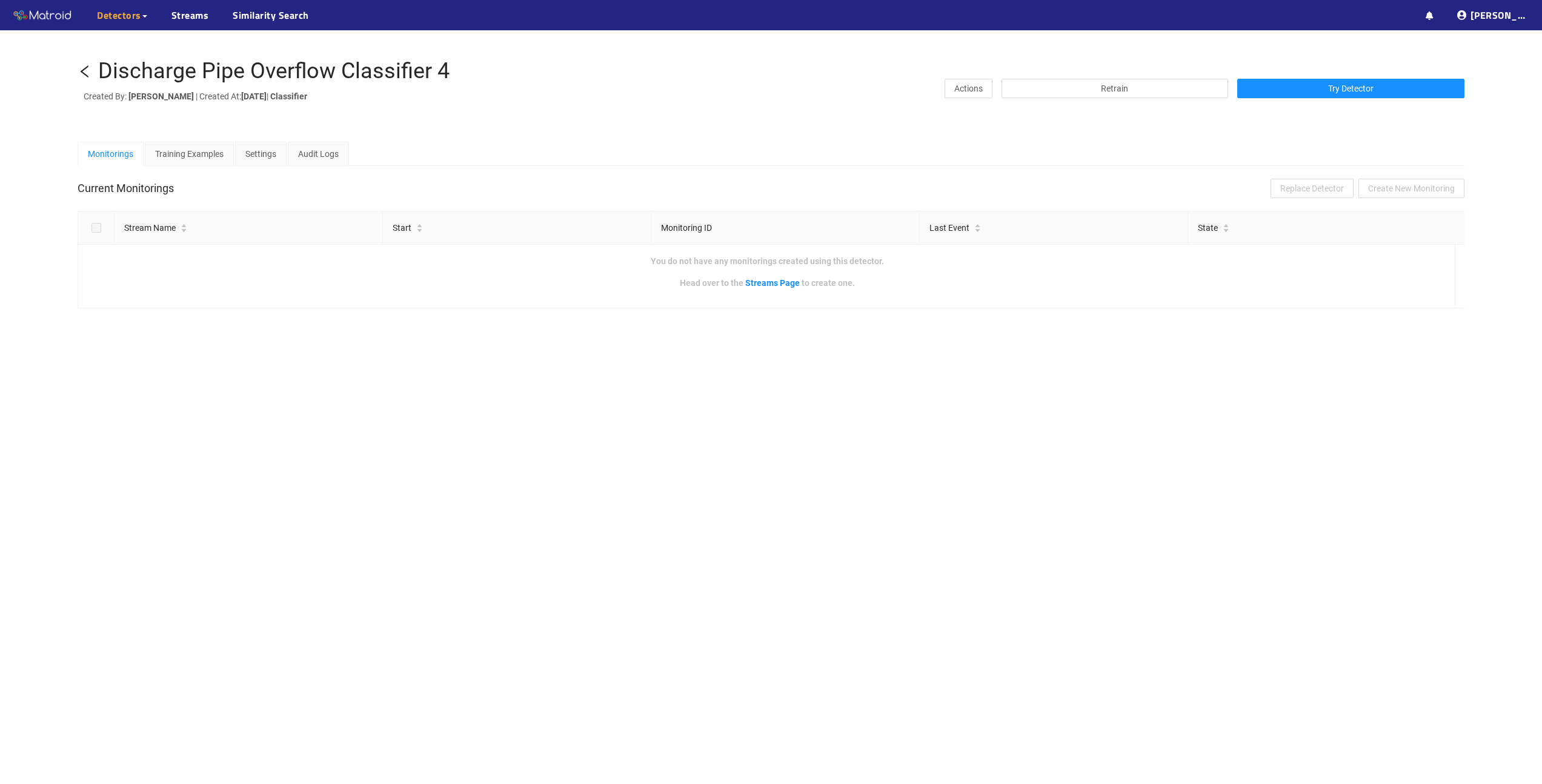
click at [262, 75] on div "Discharge Pipe Overflow Classifier 4" at bounding box center [274, 72] width 352 height 25
click at [262, 74] on div "Discharge Pipe Overflow Classifier 4" at bounding box center [274, 72] width 352 height 25
click at [85, 66] on icon "left" at bounding box center [85, 71] width 14 height 14
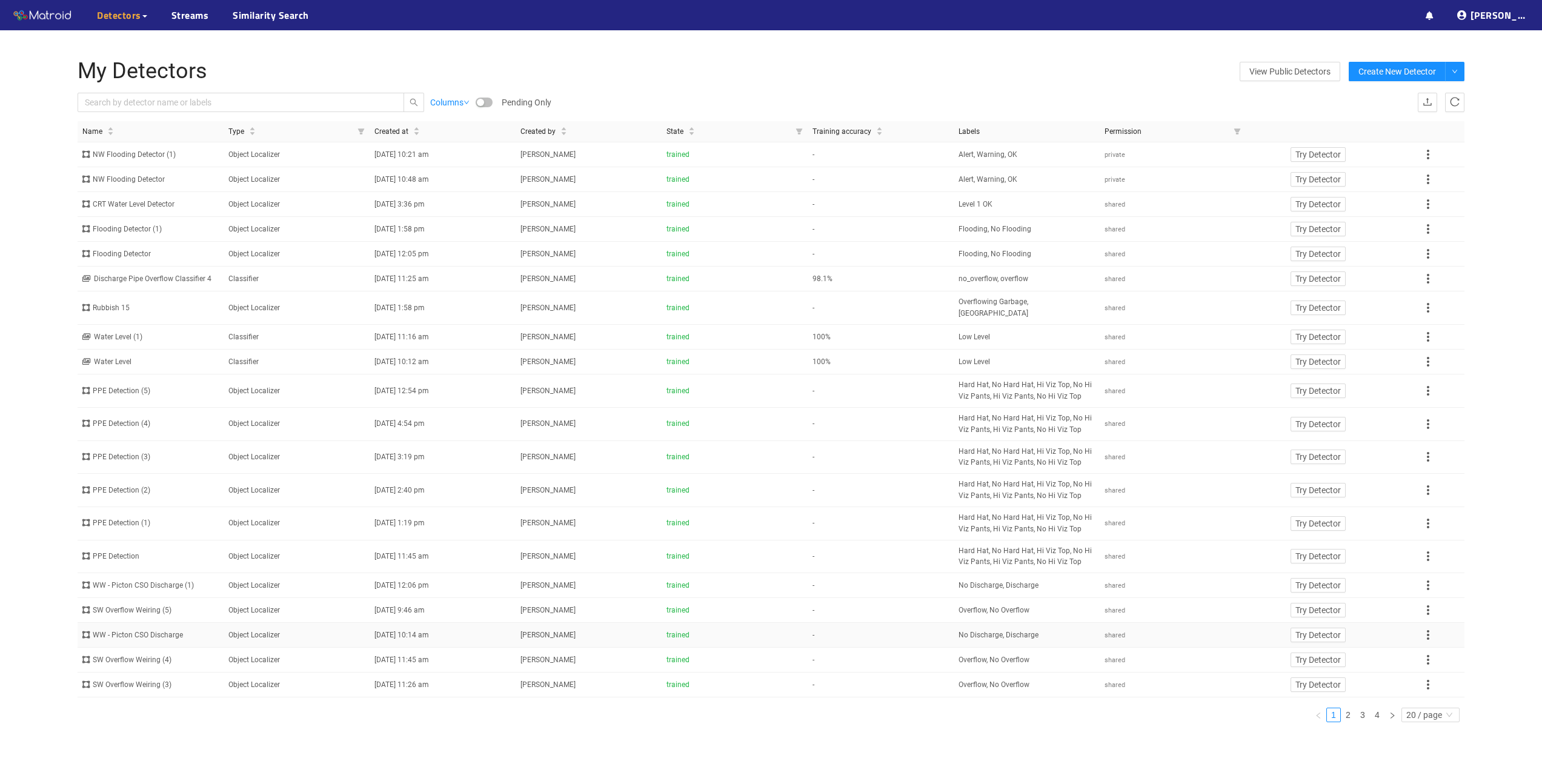
scroll to position [83, 0]
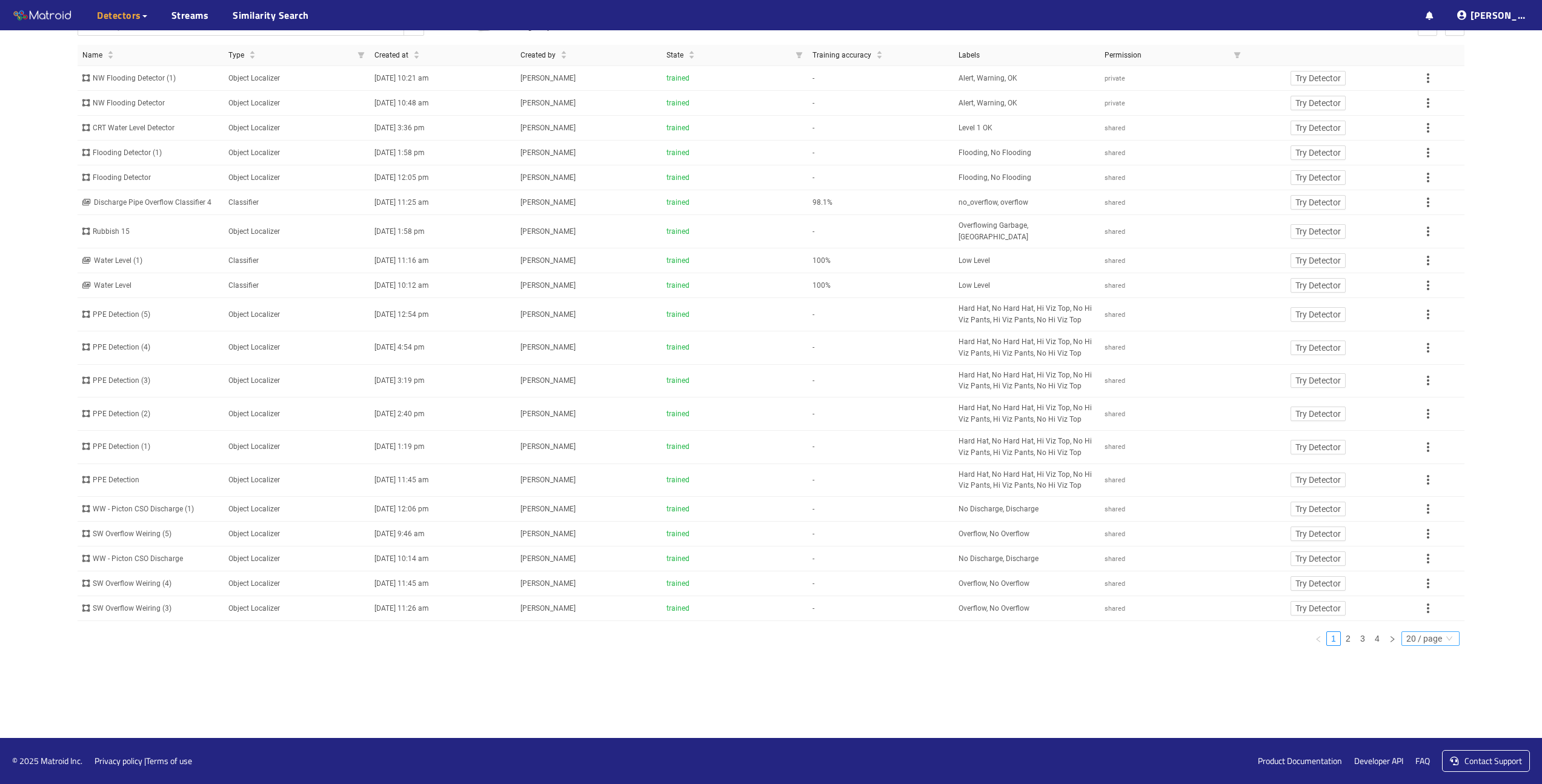
click at [1410, 645] on span "20 / page" at bounding box center [1430, 639] width 48 height 14
click at [1416, 725] on div "100 / page" at bounding box center [1431, 718] width 45 height 14
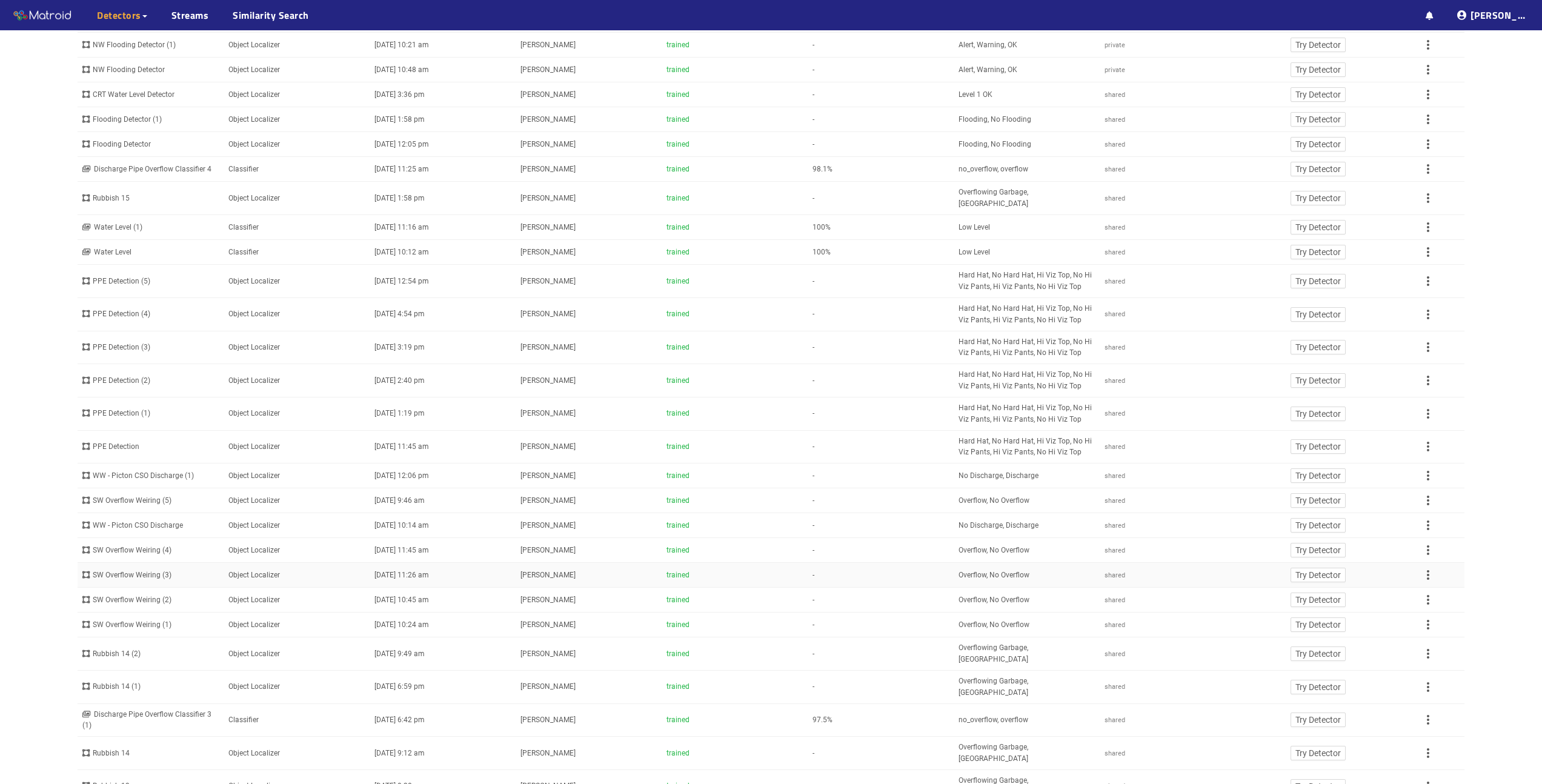
scroll to position [326, 0]
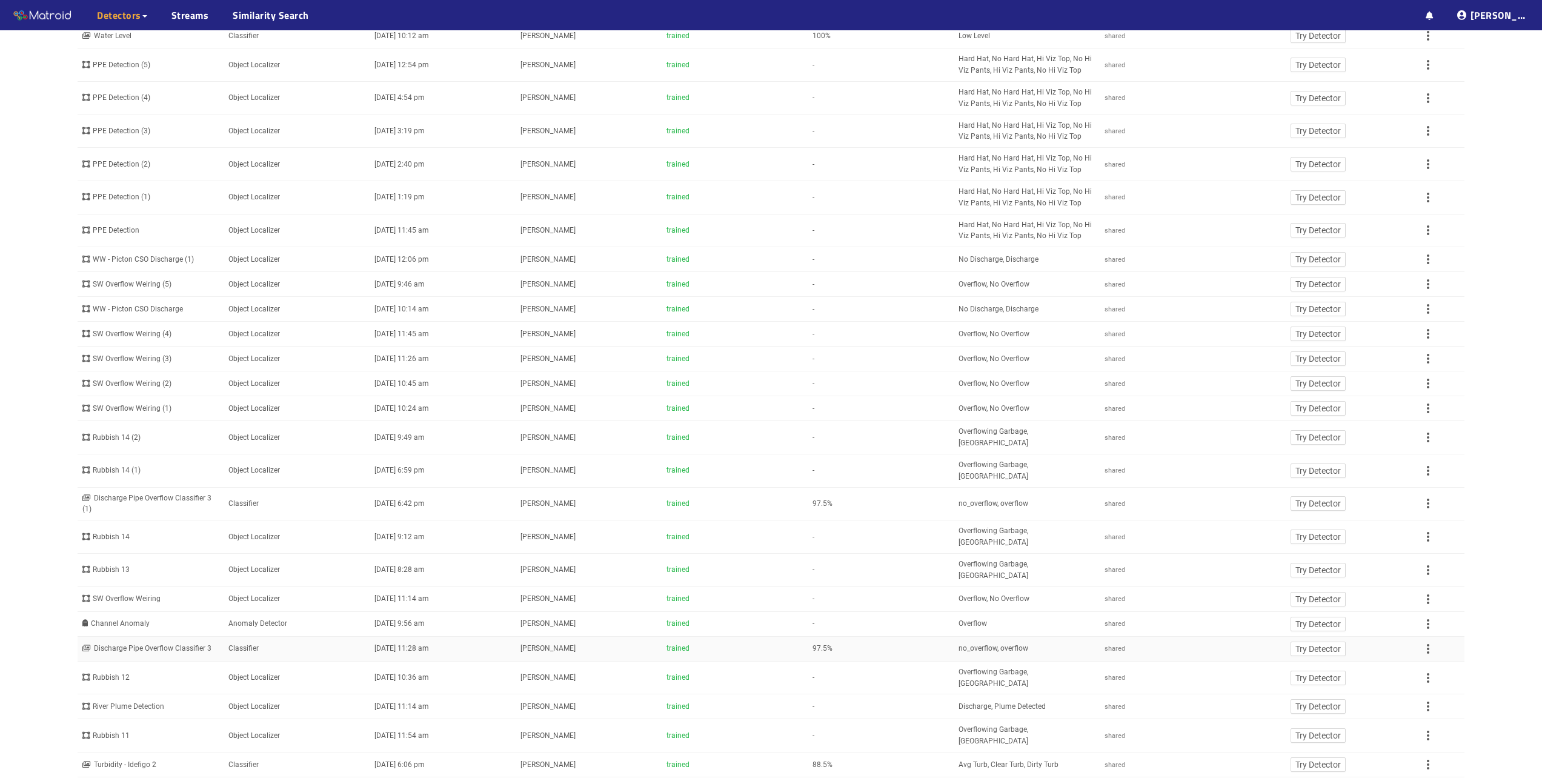
click at [155, 654] on div "Discharge Pipe Overflow Classifier 3" at bounding box center [151, 648] width 137 height 12
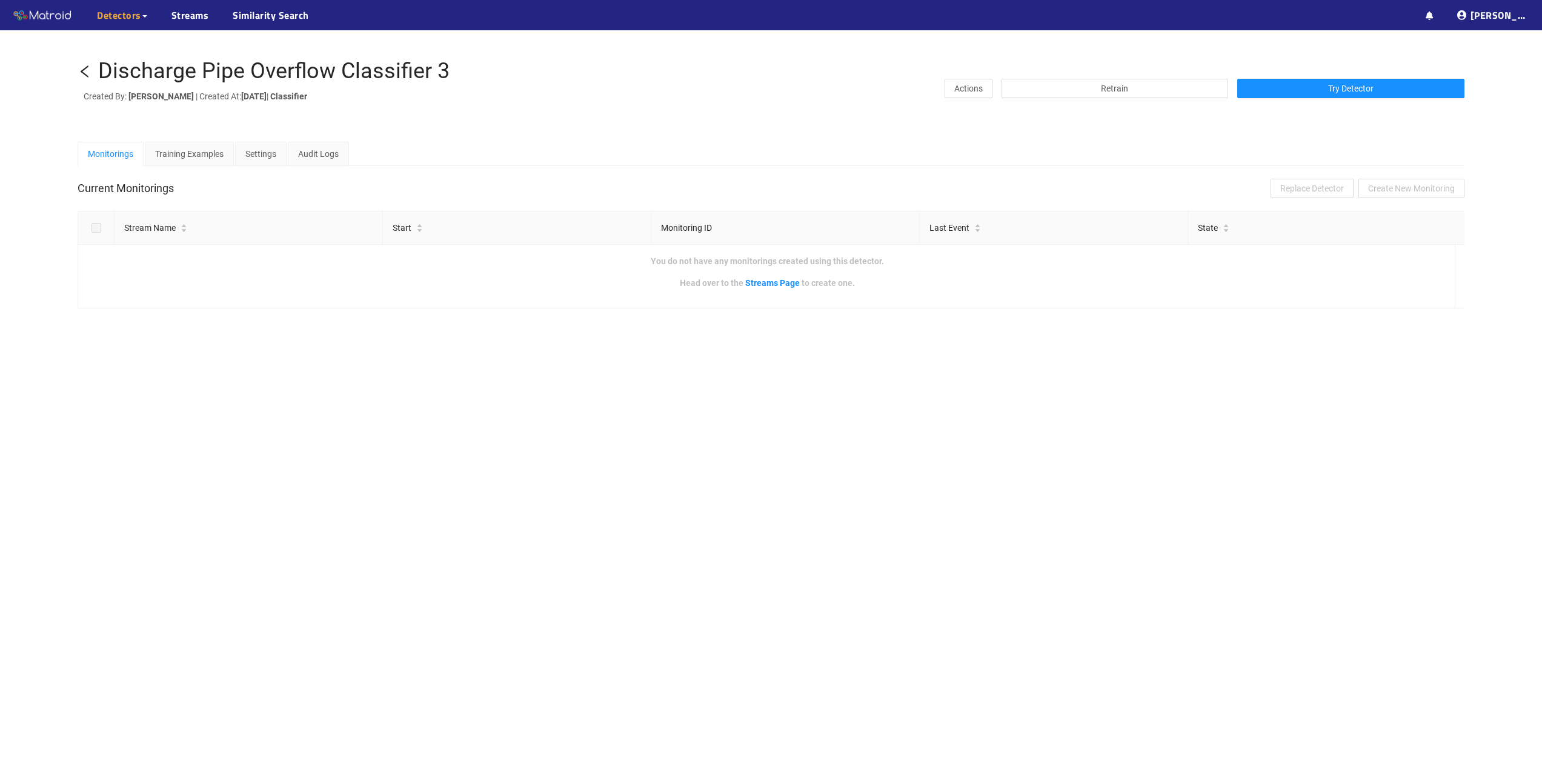
click at [83, 70] on icon "left" at bounding box center [85, 71] width 14 height 14
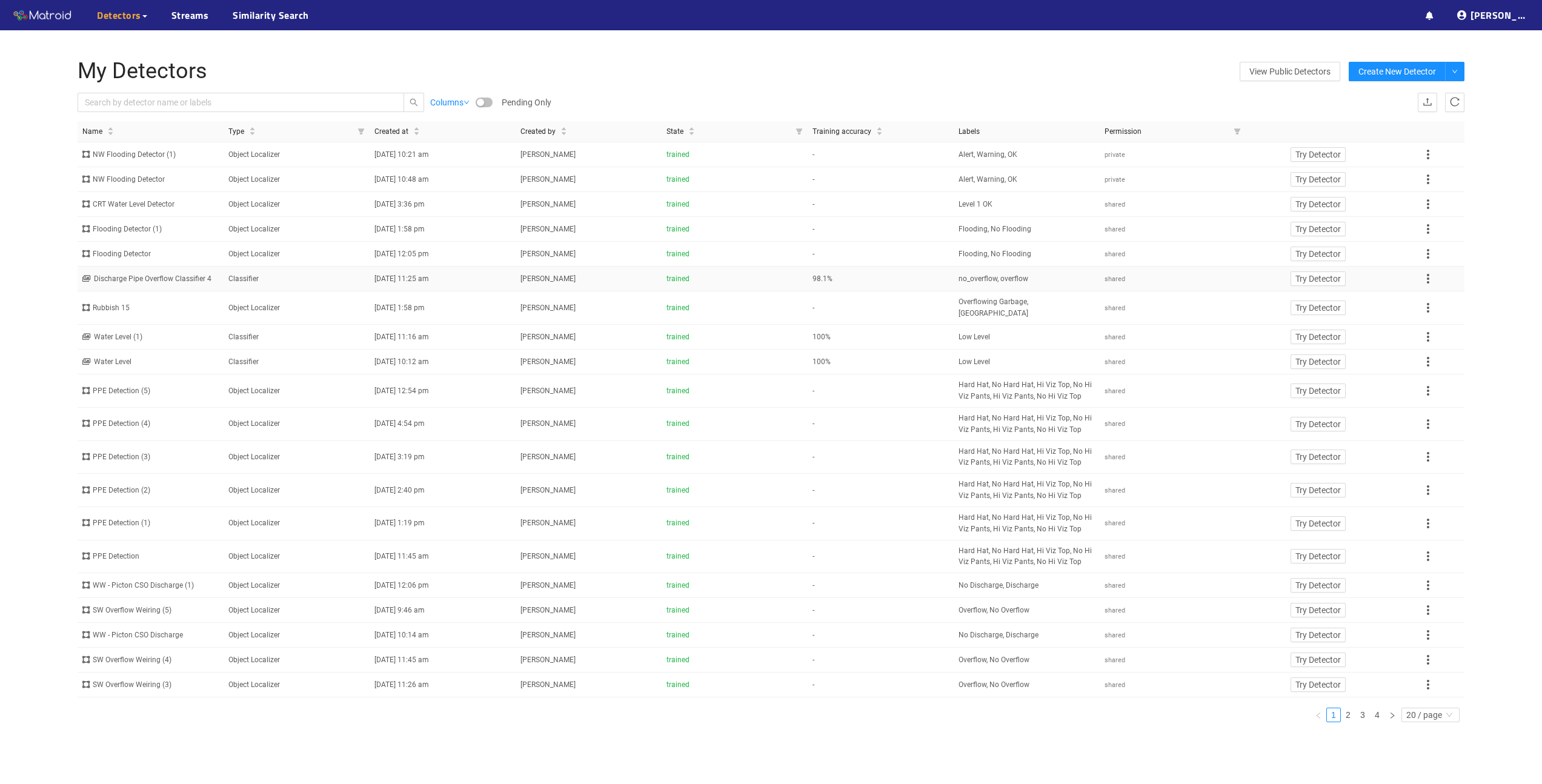
click at [145, 278] on div "Discharge Pipe Overflow Classifier 4" at bounding box center [151, 278] width 137 height 12
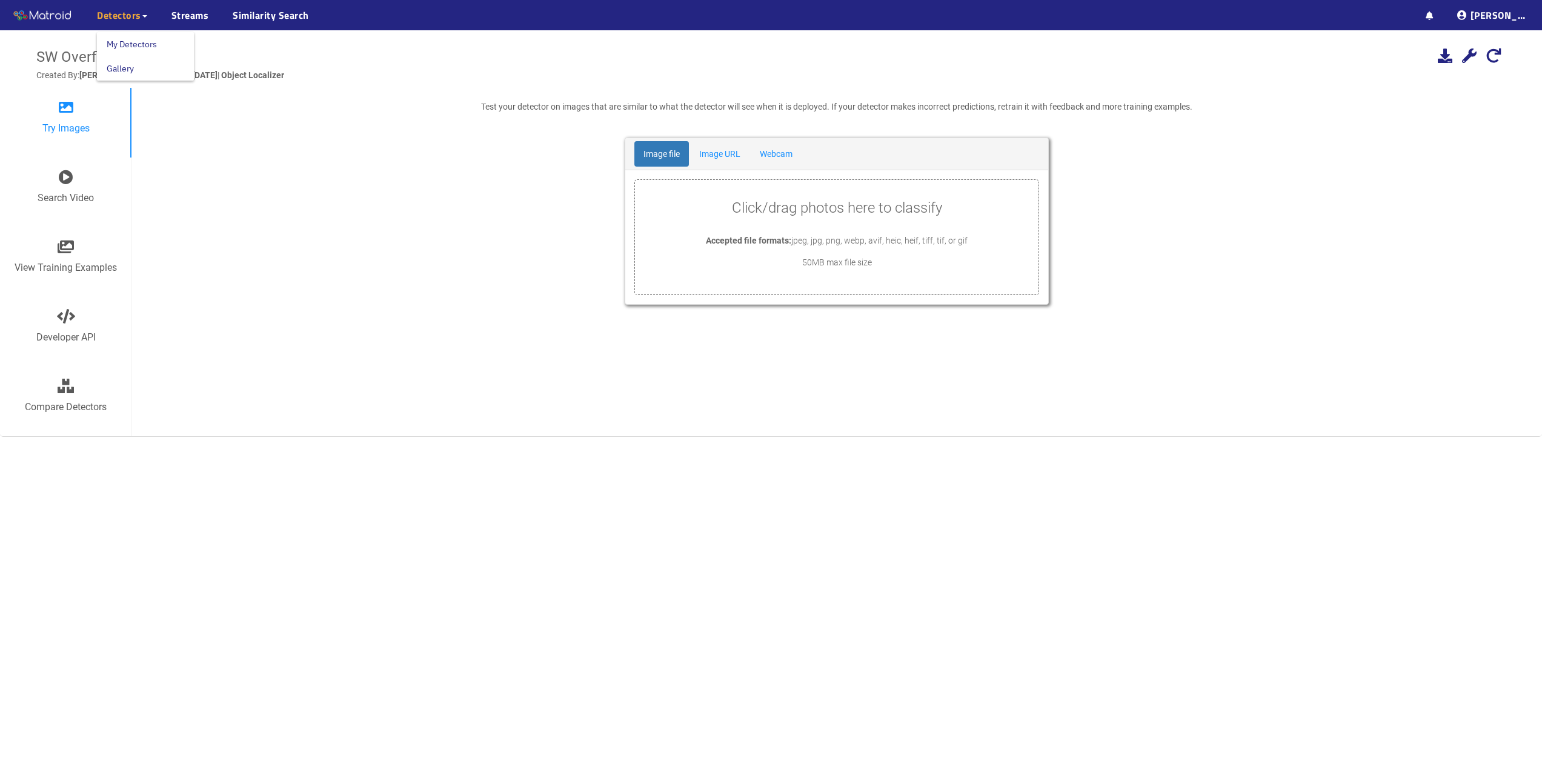
click at [120, 35] on link "My Detectors" at bounding box center [132, 44] width 51 height 25
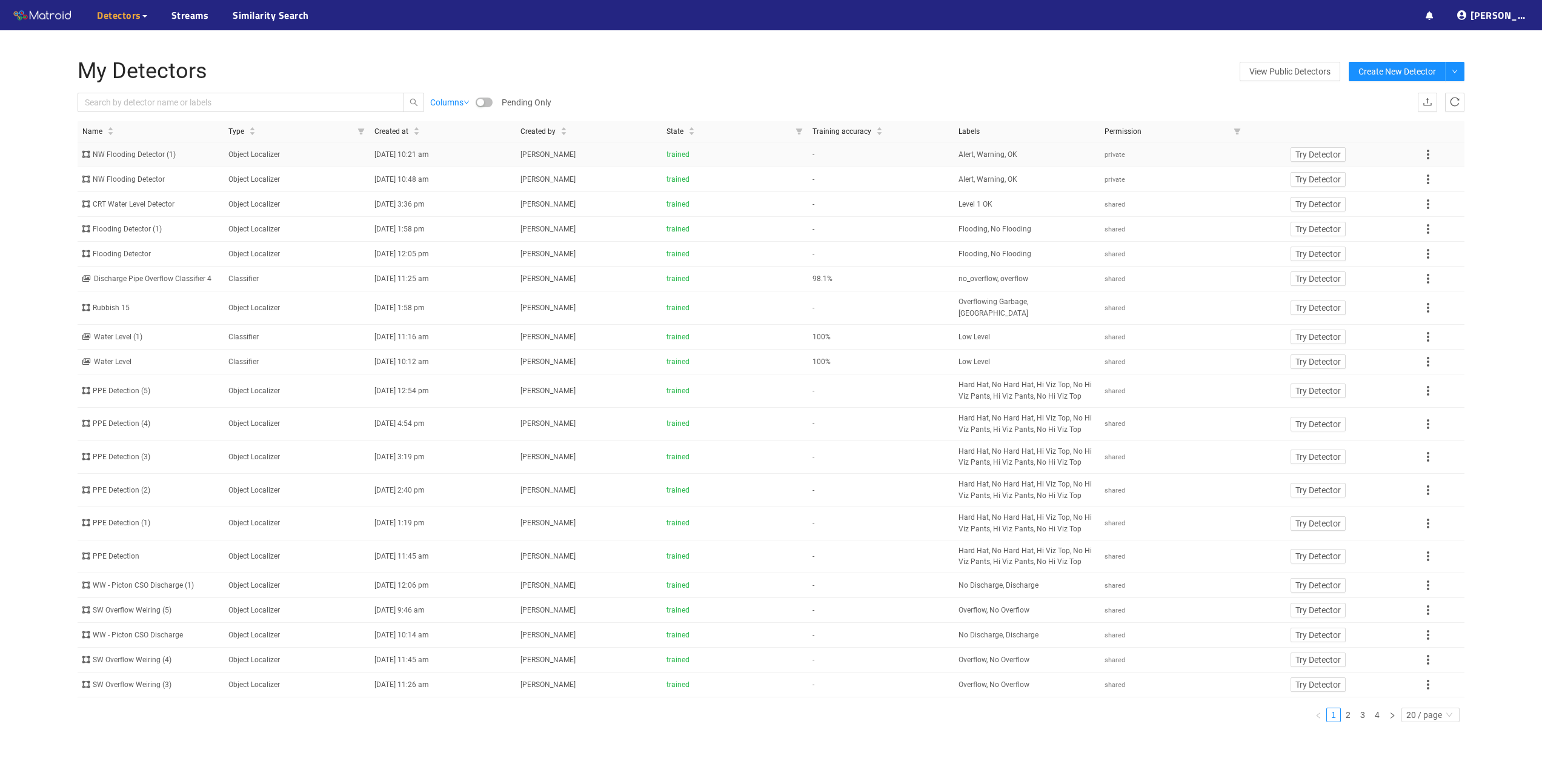
click at [170, 150] on div "NW Flooding Detector (1)" at bounding box center [151, 154] width 137 height 12
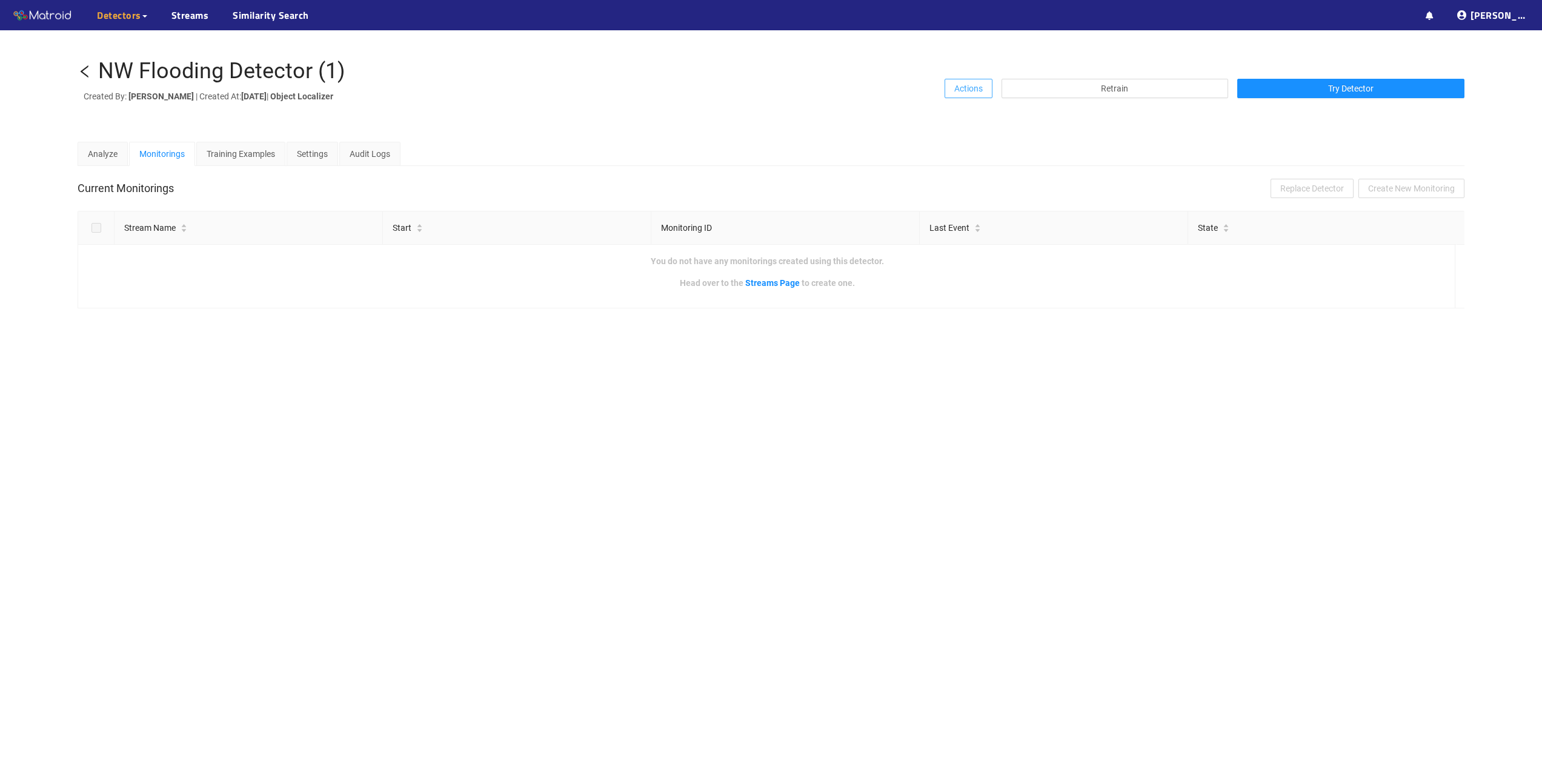
click at [973, 82] on span "Actions" at bounding box center [969, 89] width 29 height 14
click at [967, 111] on span "Share" at bounding box center [972, 113] width 22 height 14
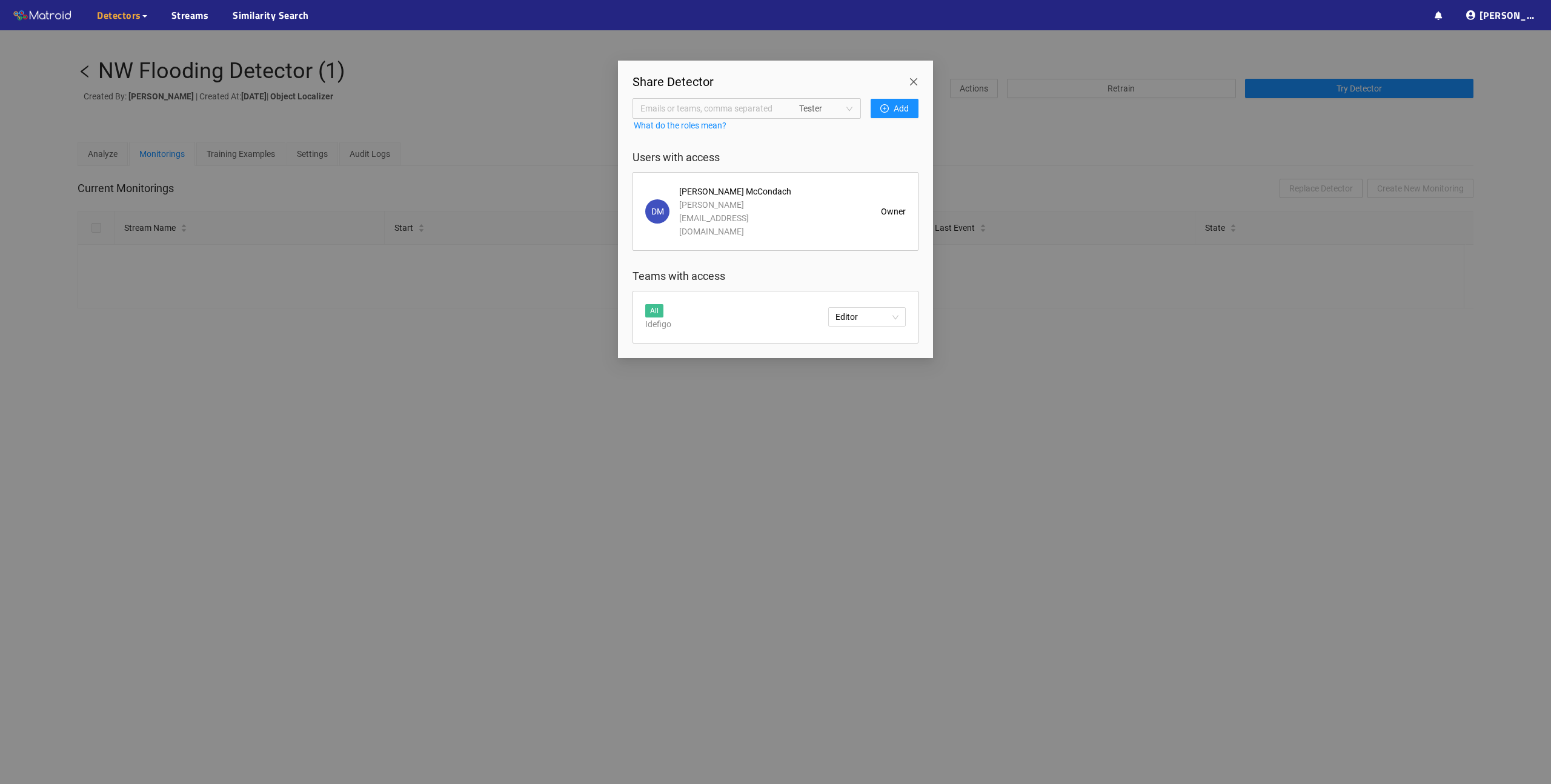
click at [911, 77] on span "Close" at bounding box center [916, 78] width 34 height 34
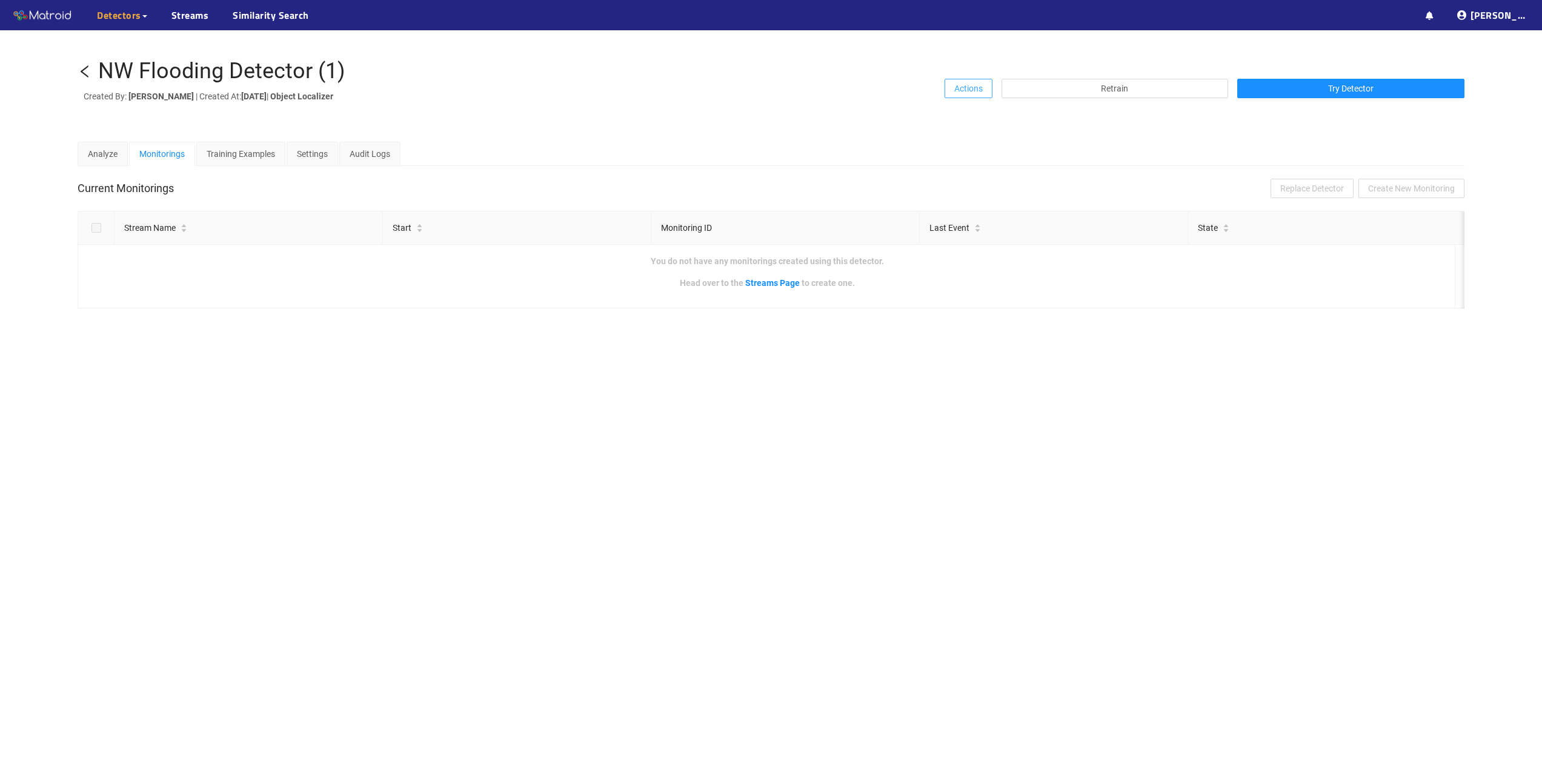
click at [973, 87] on span "Actions" at bounding box center [969, 89] width 29 height 14
click at [965, 115] on span "Share" at bounding box center [972, 113] width 22 height 14
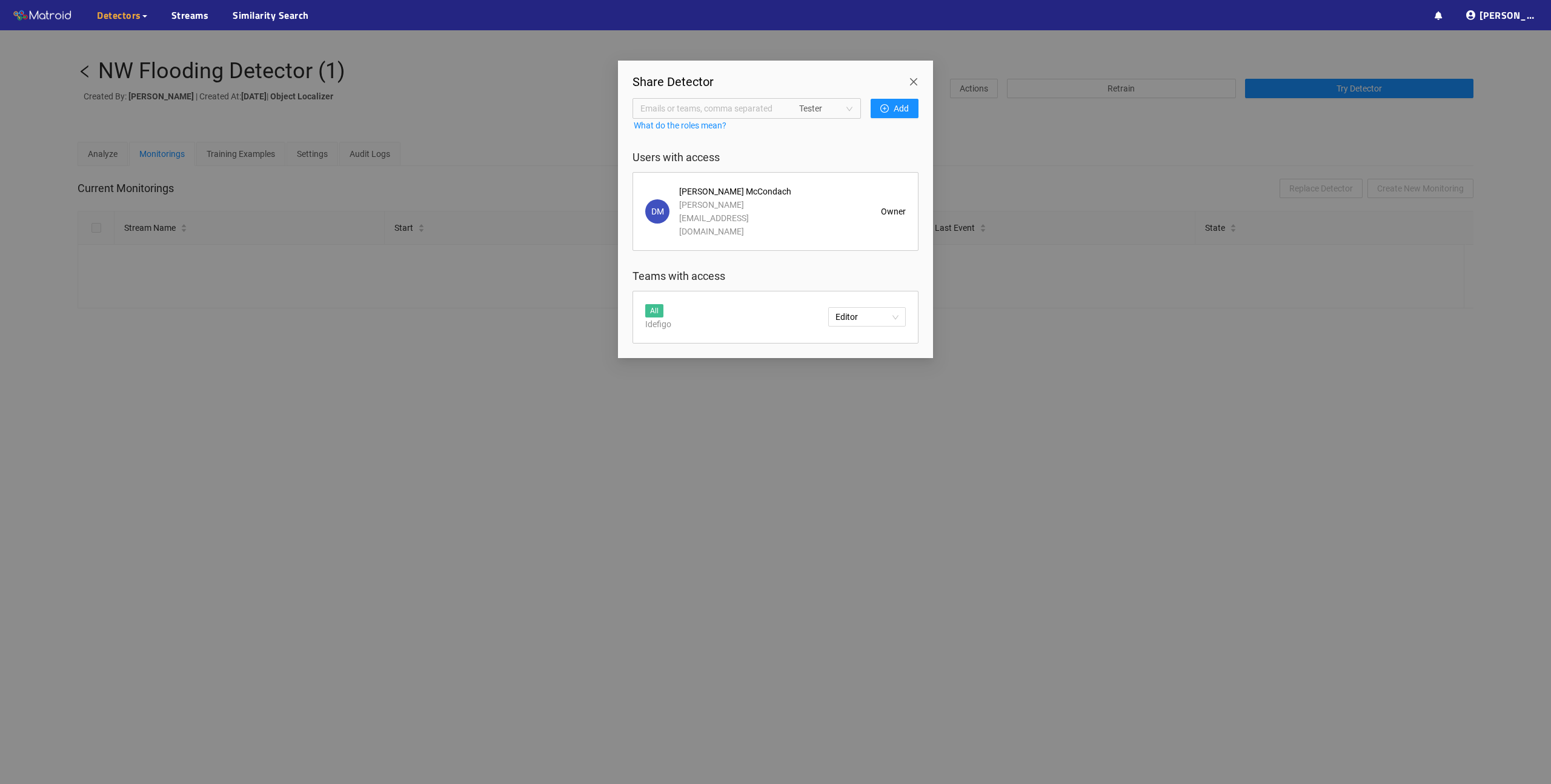
click at [850, 205] on div "Owner" at bounding box center [857, 212] width 97 height 14
click at [742, 110] on span "Emails or teams, comma separated" at bounding box center [712, 108] width 145 height 14
click at [710, 203] on div "steve.aspin@idefigo.com" at bounding box center [712, 210] width 159 height 19
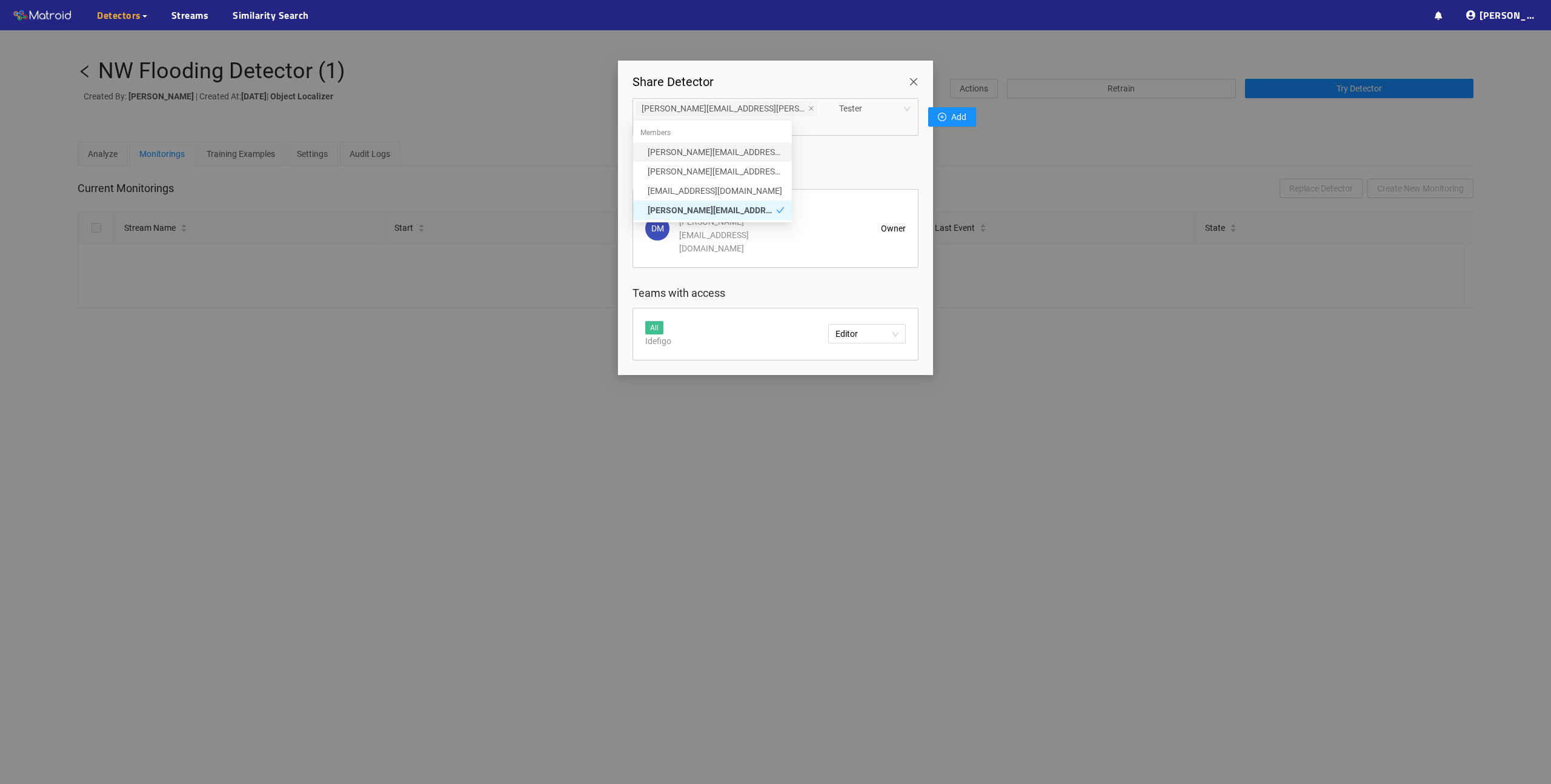
click at [839, 105] on span "Tester" at bounding box center [875, 108] width 71 height 18
click at [815, 171] on div "Editor" at bounding box center [824, 171] width 53 height 14
click at [951, 111] on span "Add" at bounding box center [959, 117] width 15 height 14
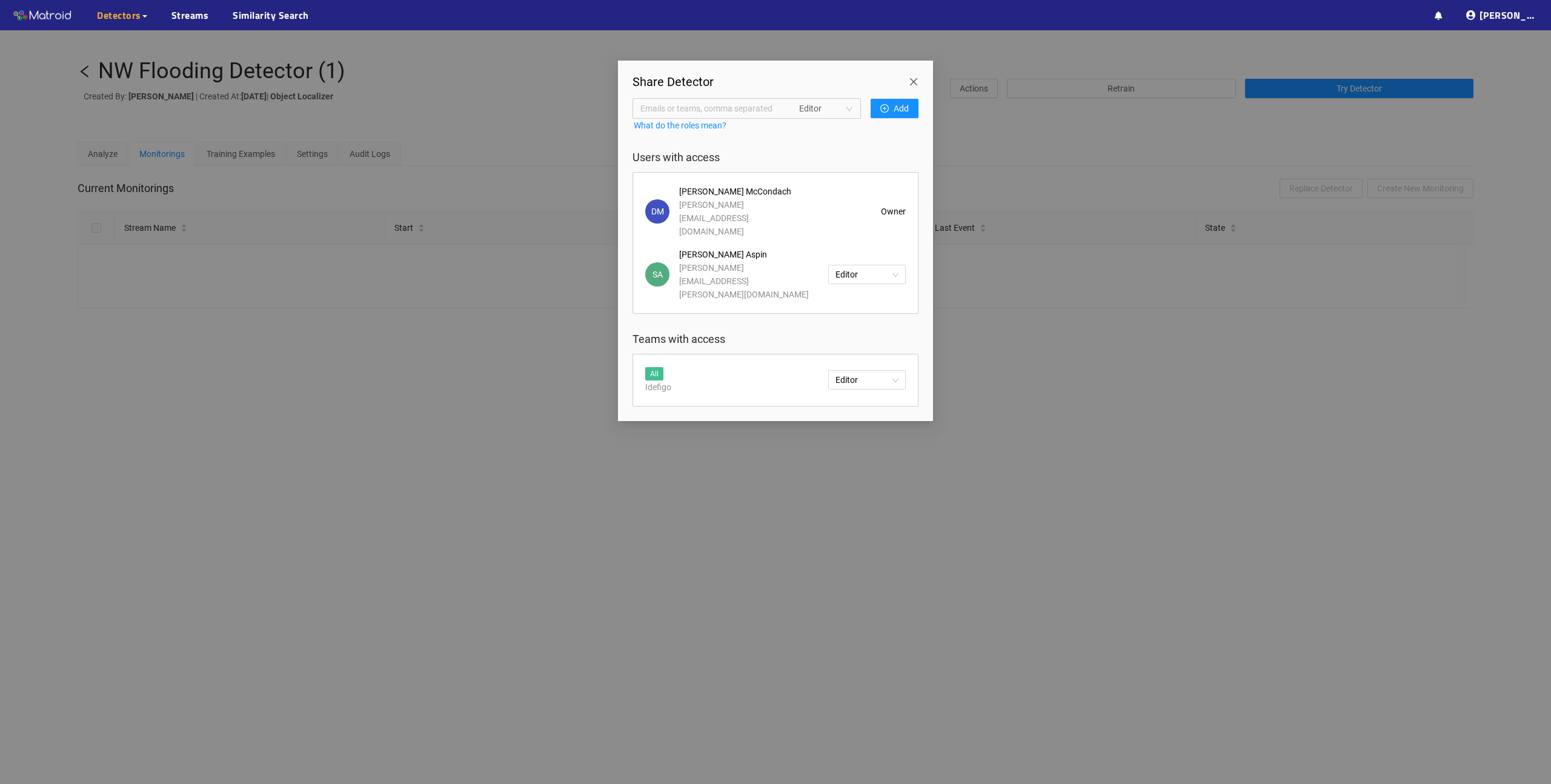
click at [908, 81] on span "Close" at bounding box center [916, 78] width 34 height 34
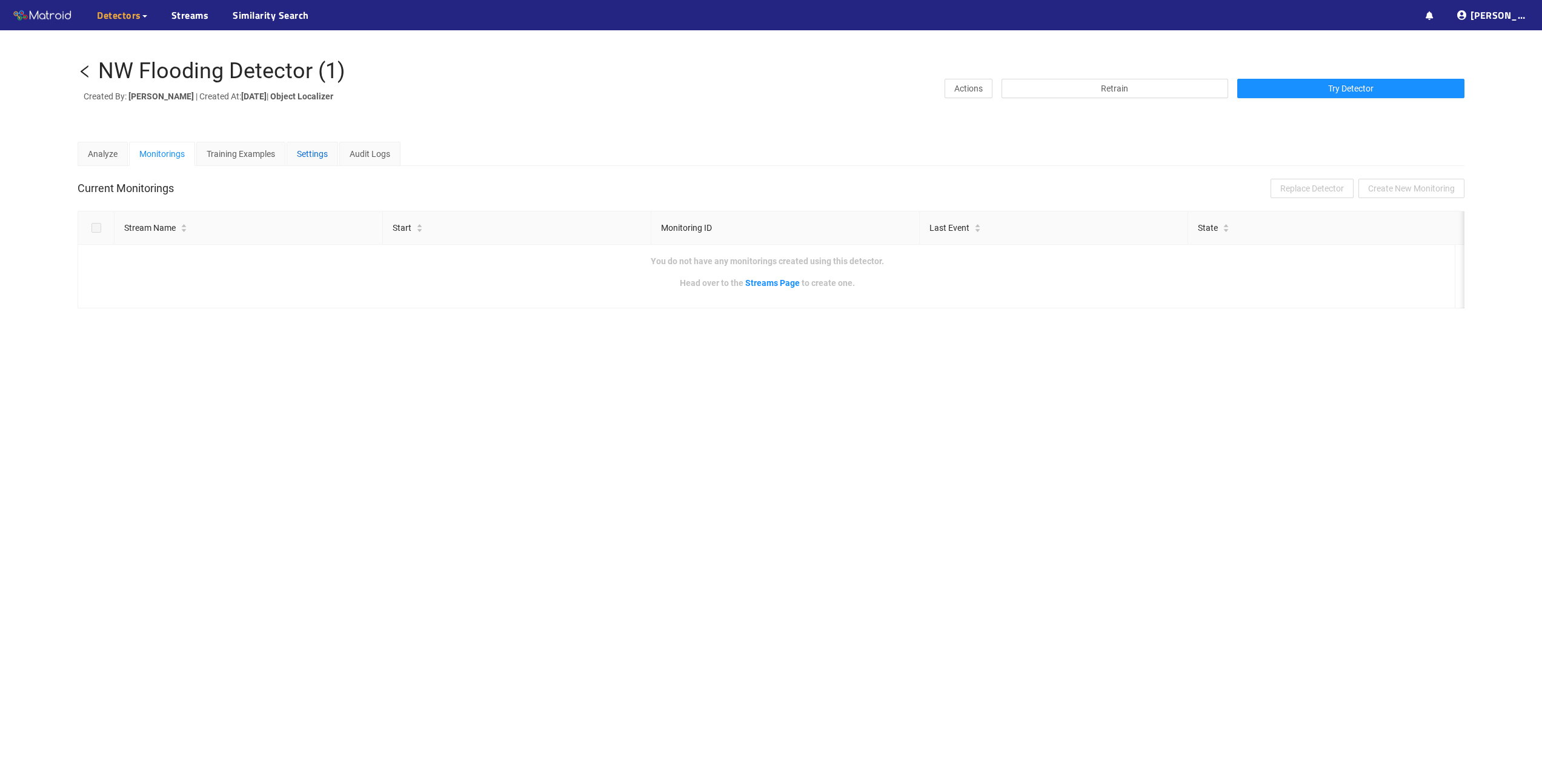
click at [313, 149] on div "Settings" at bounding box center [312, 154] width 31 height 14
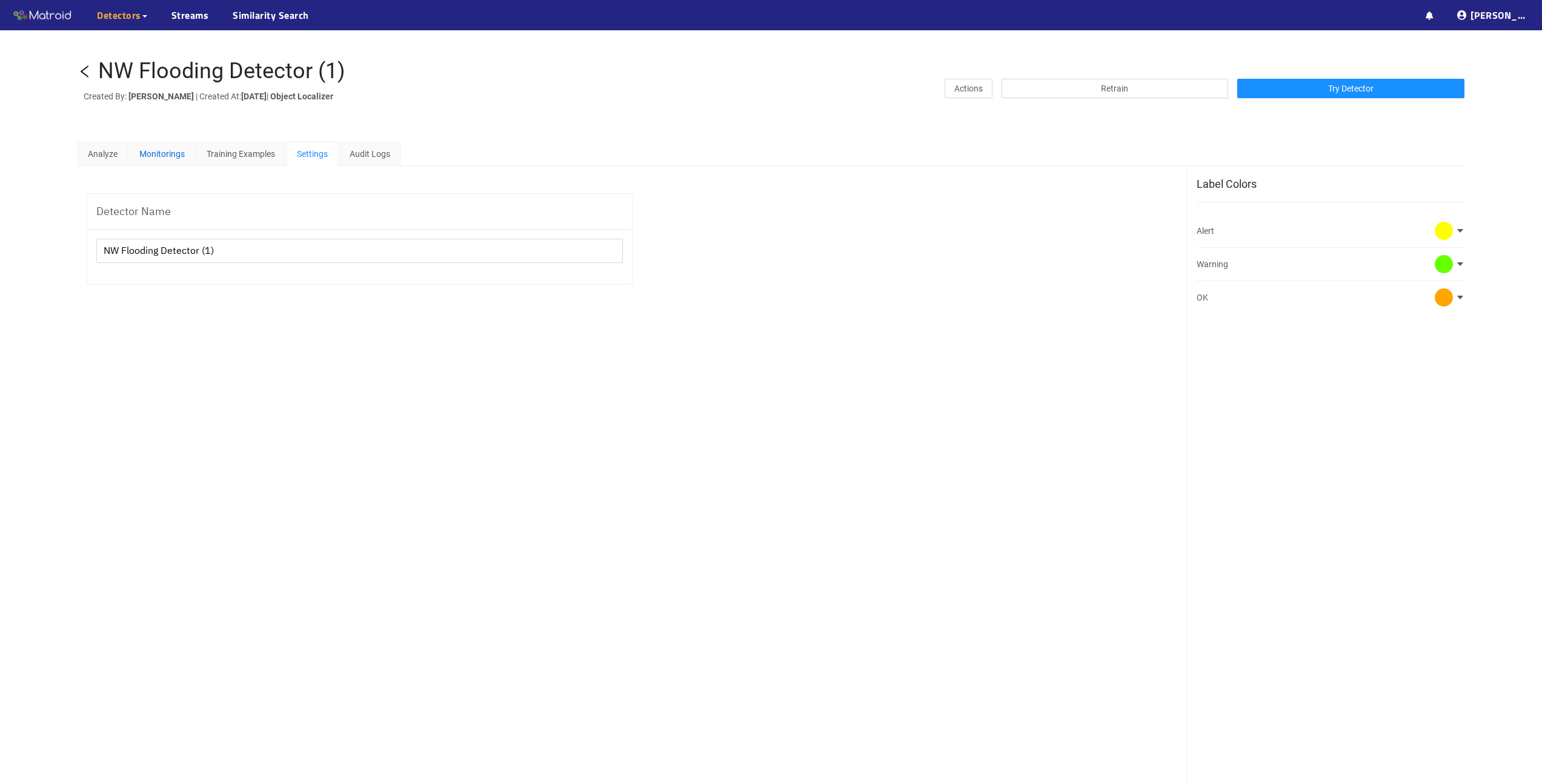
click at [162, 159] on div "Monitorings" at bounding box center [162, 154] width 46 height 14
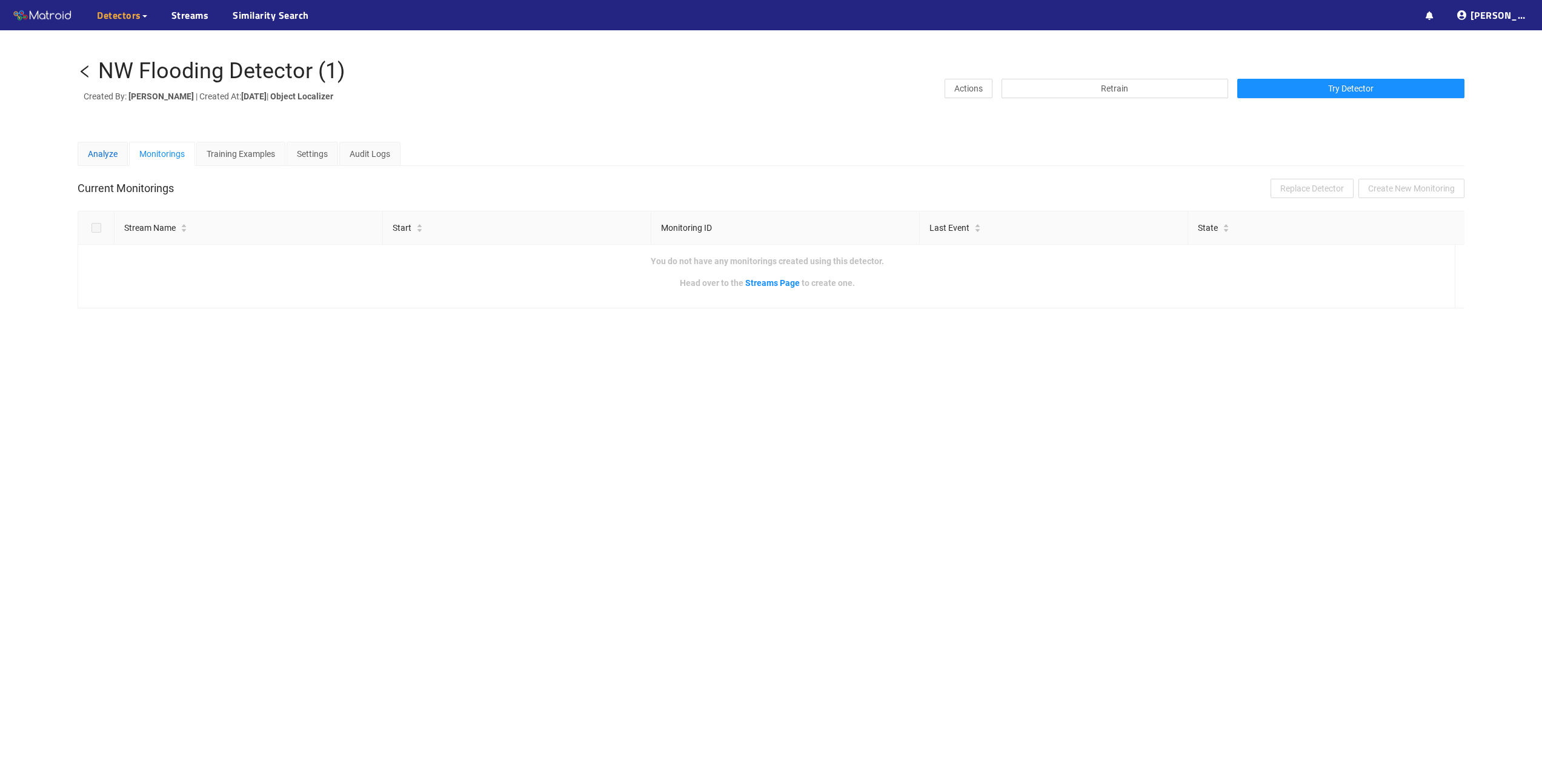
click at [111, 154] on div "Analyze" at bounding box center [102, 154] width 29 height 14
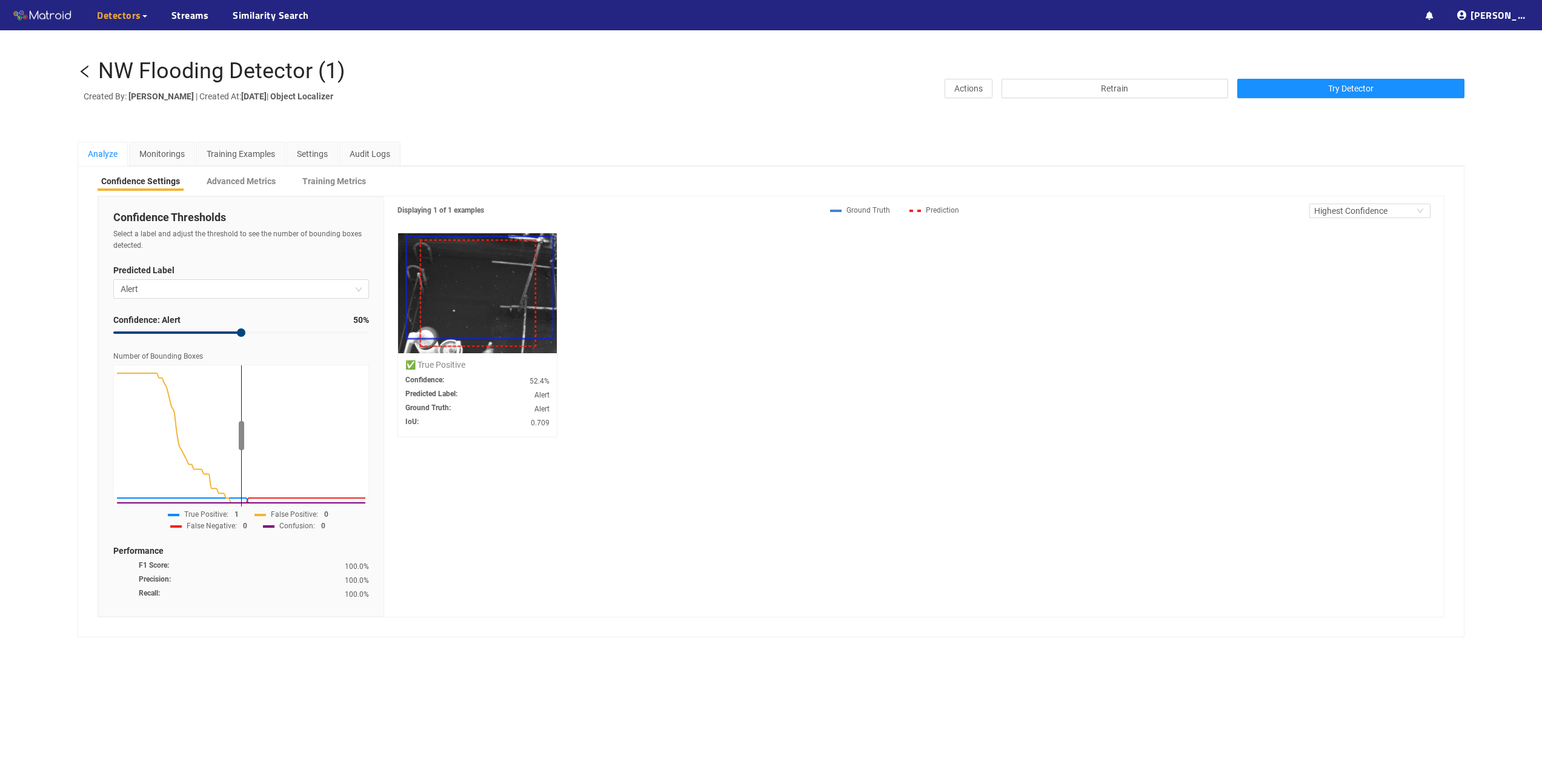
click at [83, 70] on icon "left" at bounding box center [85, 72] width 8 height 12
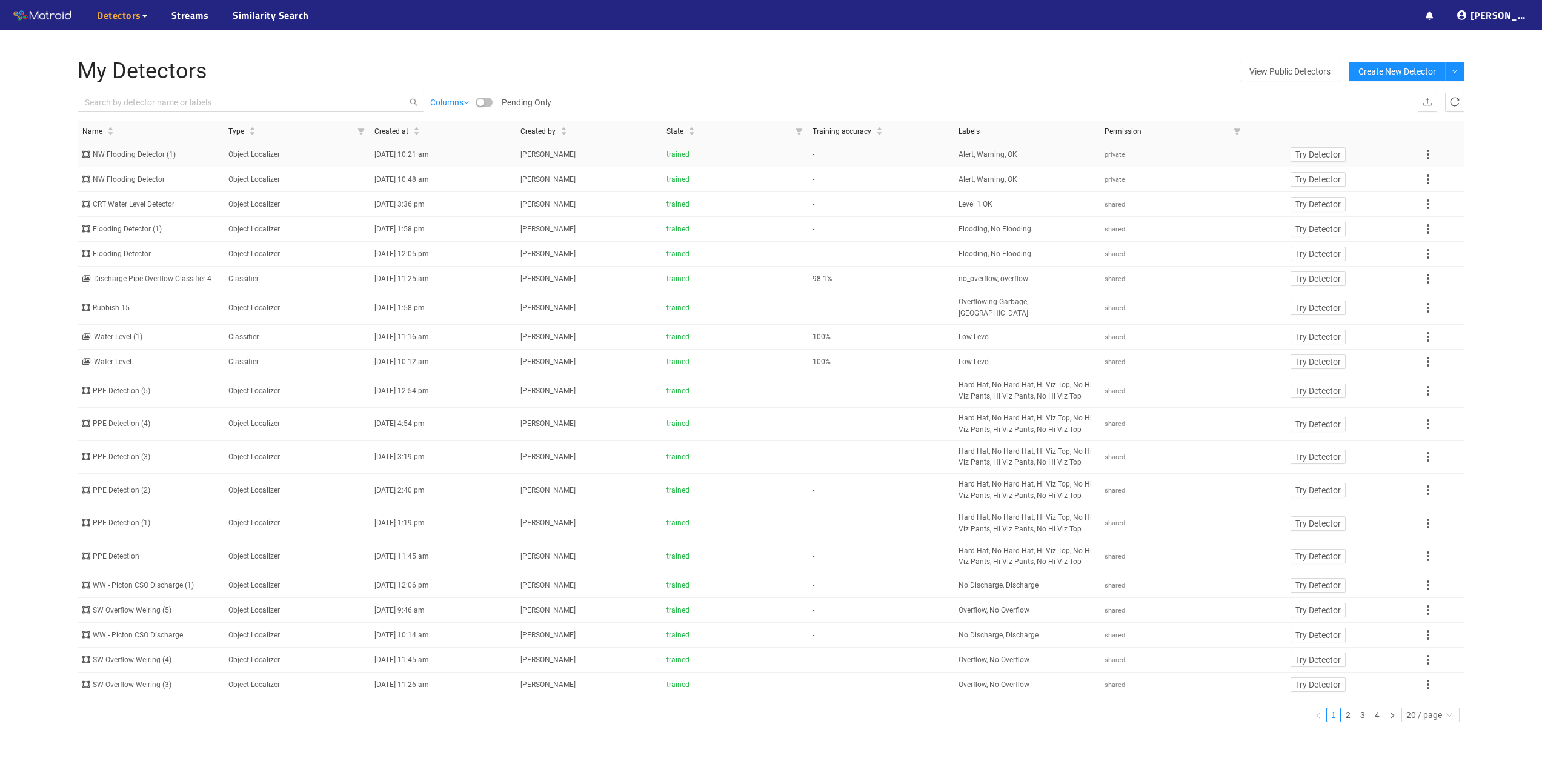
click at [1429, 152] on icon at bounding box center [1428, 154] width 14 height 14
click at [1433, 173] on li "Share" at bounding box center [1441, 174] width 42 height 19
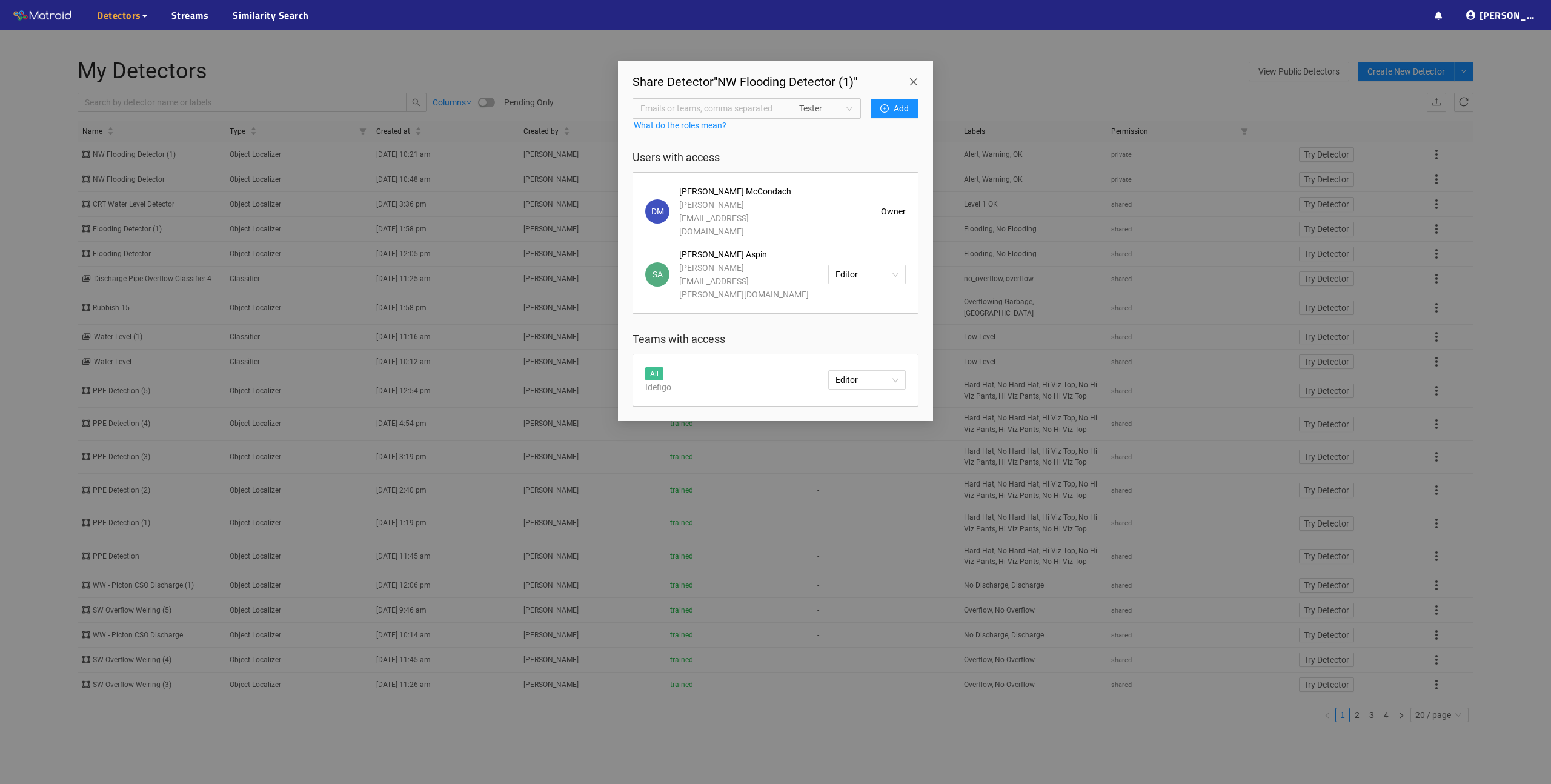
click at [910, 83] on span "Close" at bounding box center [916, 78] width 34 height 34
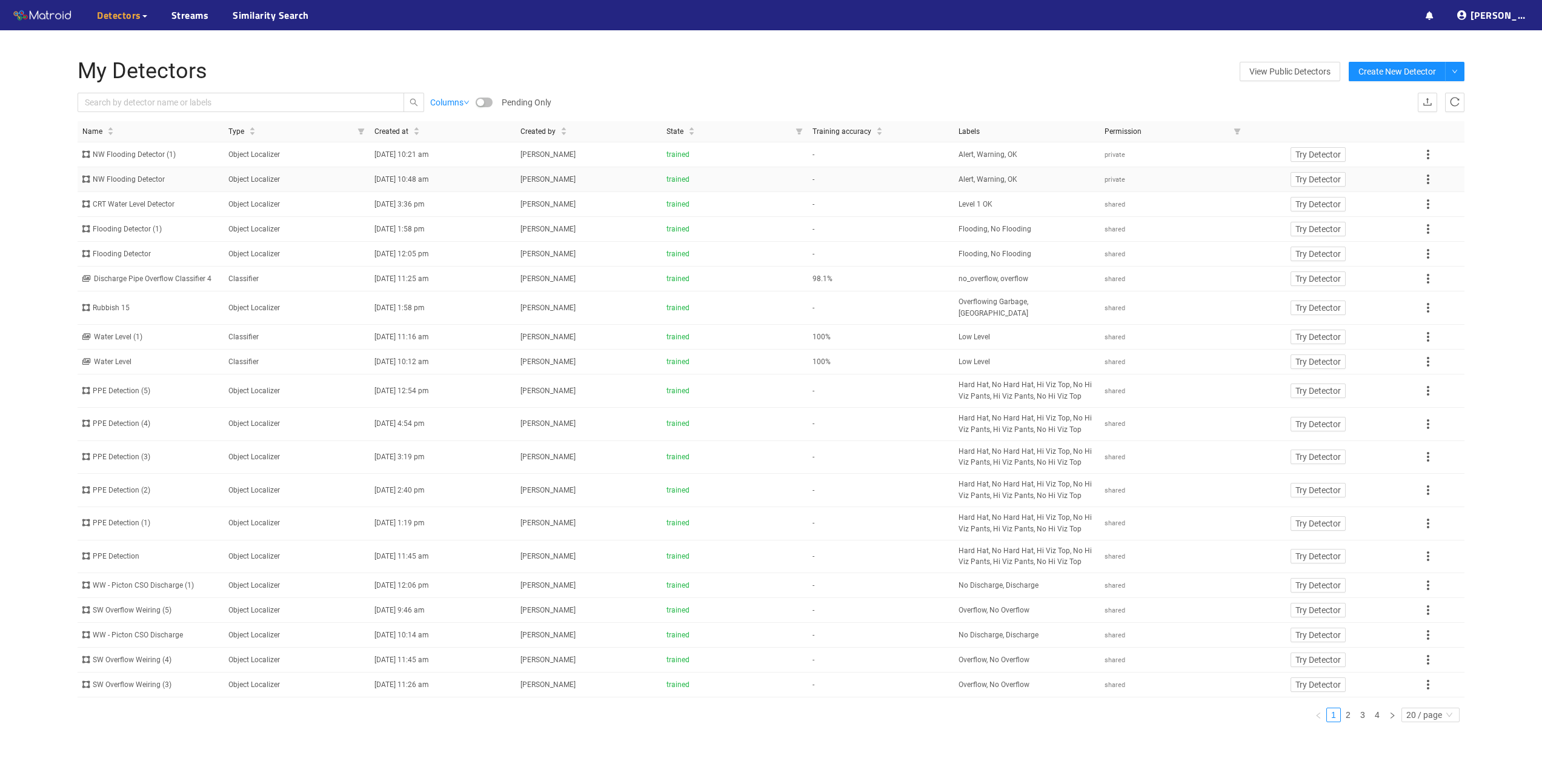
click at [1427, 180] on icon at bounding box center [1428, 179] width 14 height 14
click at [1432, 199] on li "Share" at bounding box center [1441, 199] width 42 height 19
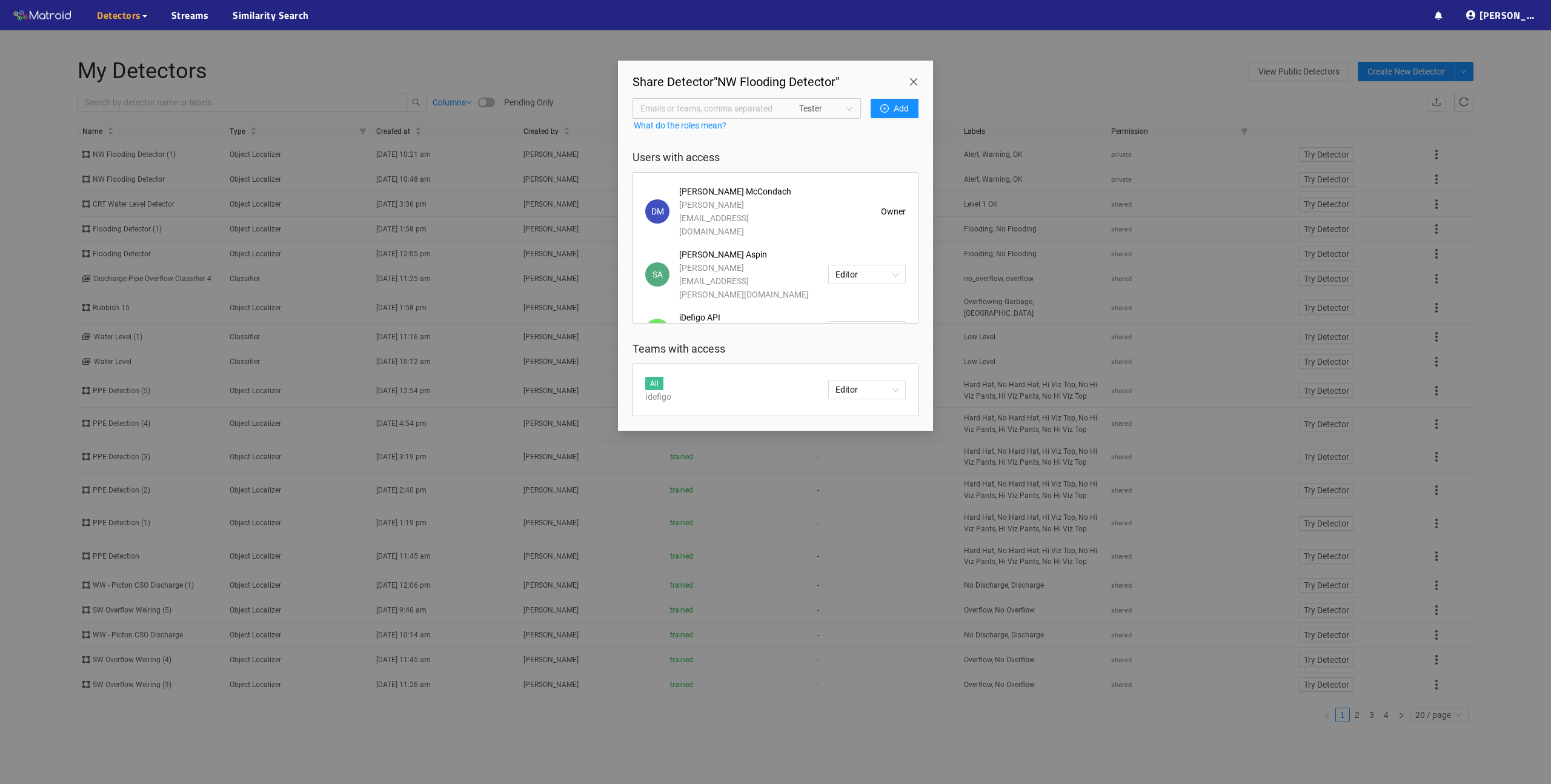
click at [915, 87] on span "Close" at bounding box center [916, 78] width 34 height 34
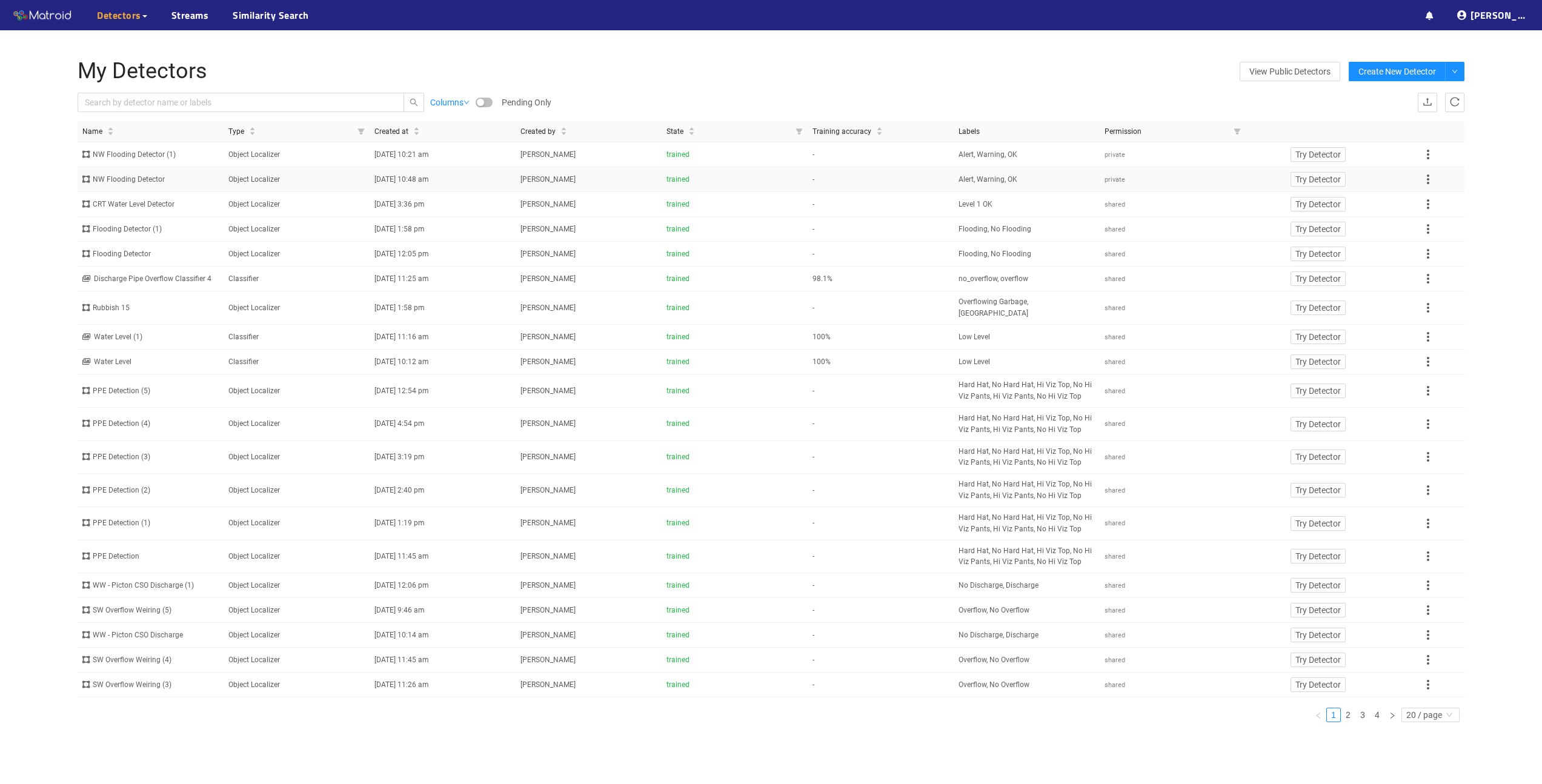
click at [1426, 178] on icon at bounding box center [1428, 179] width 14 height 14
click at [1431, 196] on li "Share" at bounding box center [1441, 199] width 42 height 19
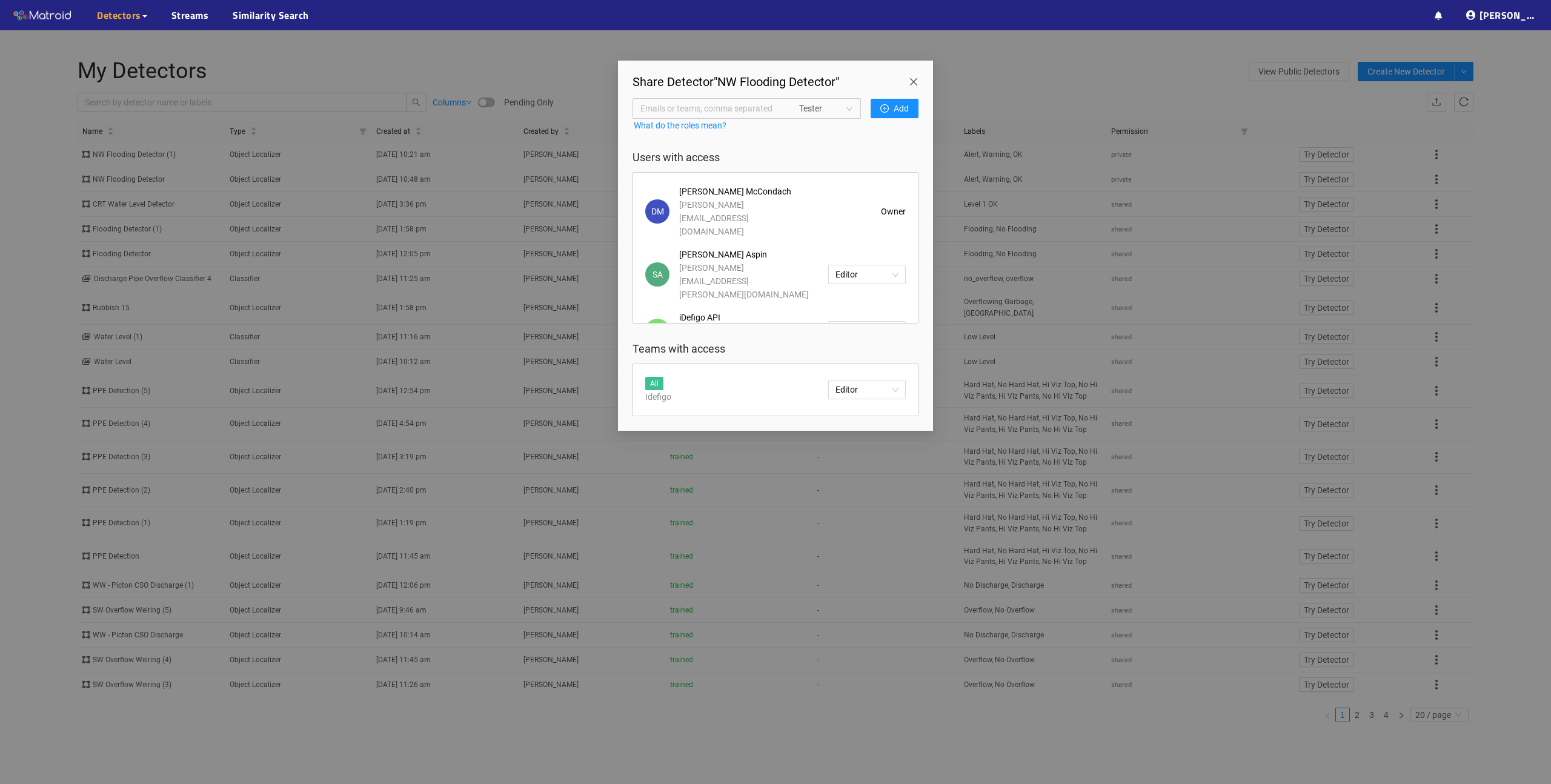
click at [909, 76] on span "Close" at bounding box center [916, 78] width 34 height 34
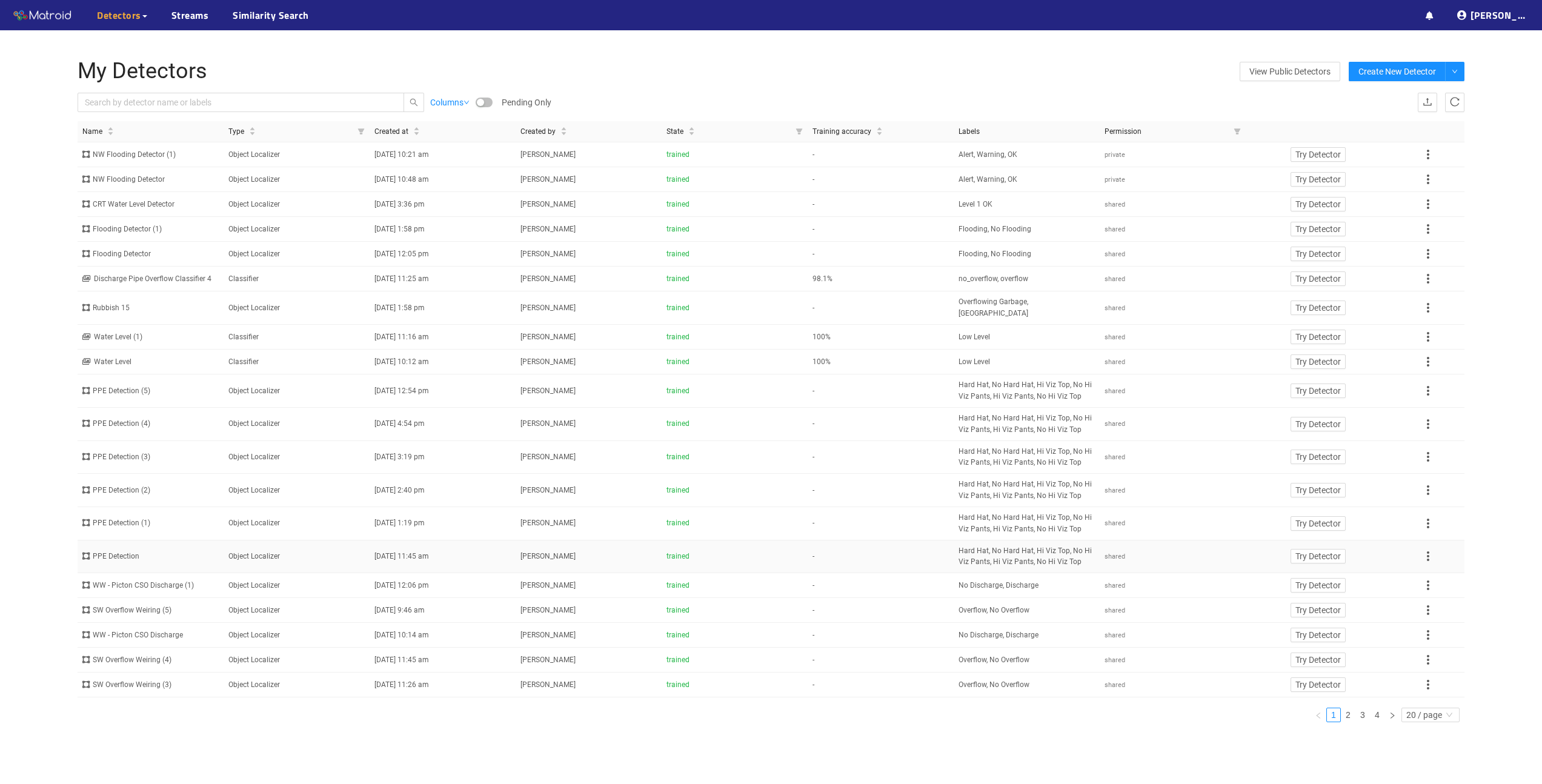
scroll to position [83, 0]
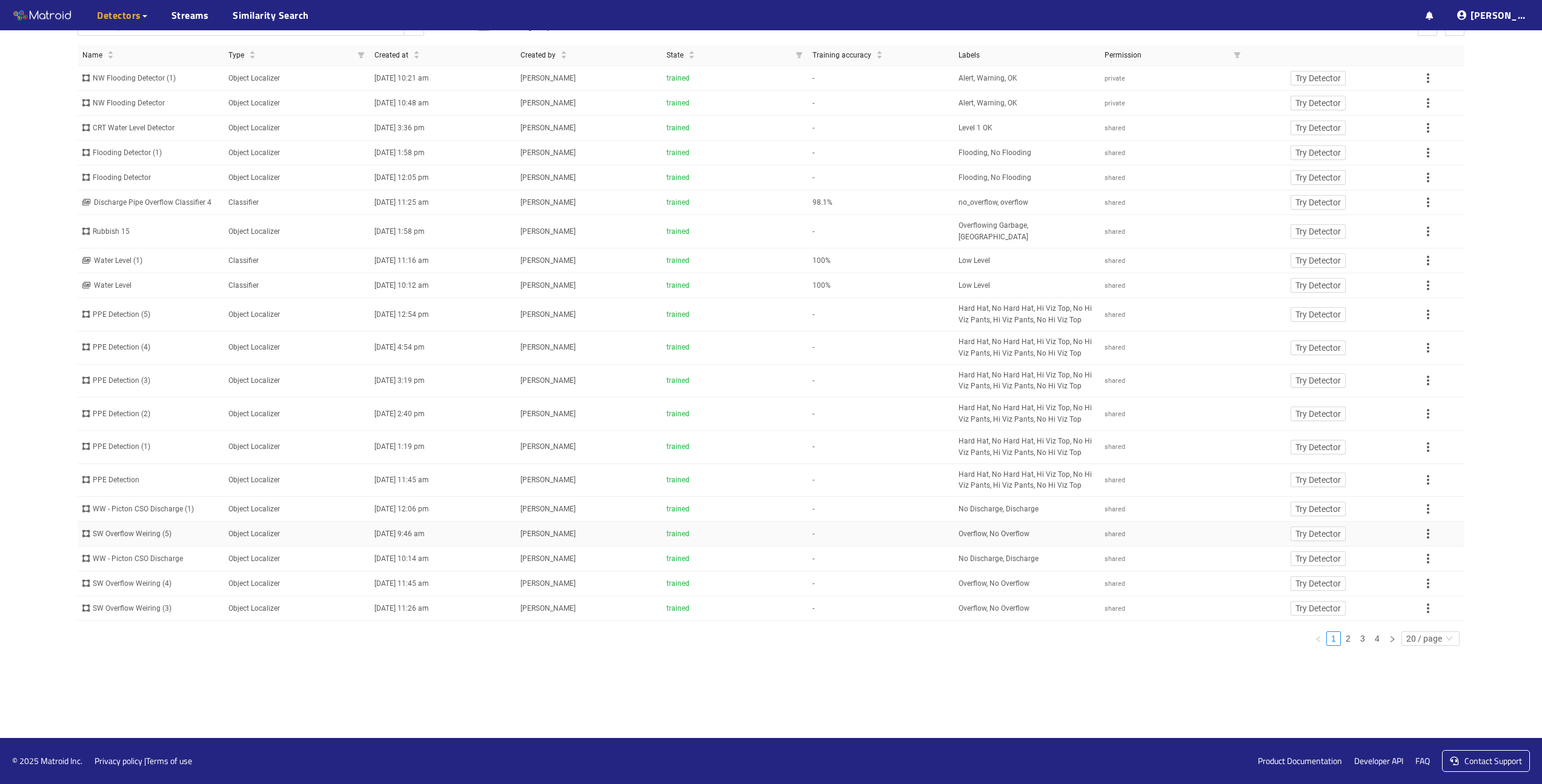
click at [134, 540] on div "SW Overflow Weiring (5)" at bounding box center [151, 534] width 137 height 12
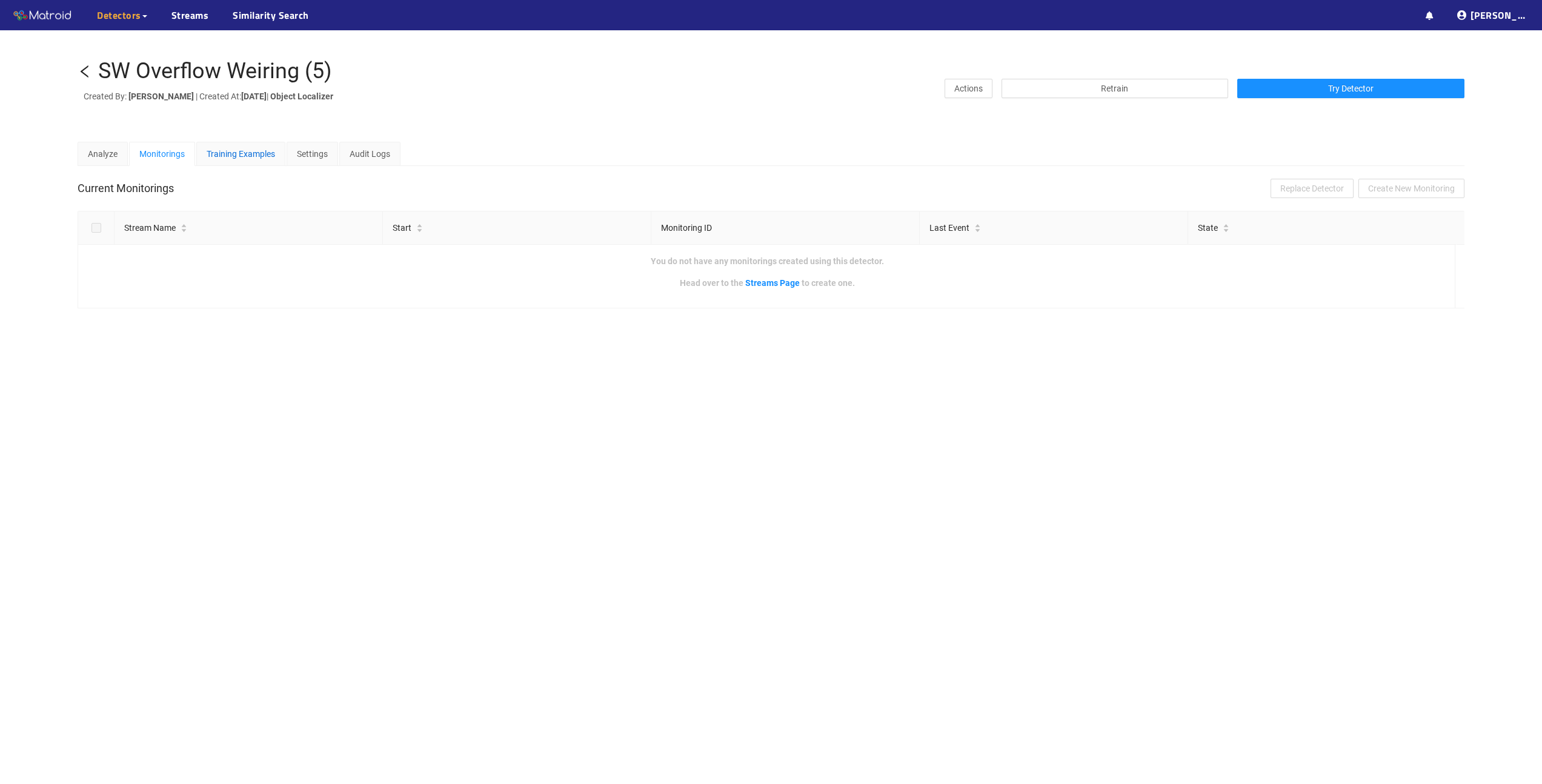
click at [240, 148] on div "Training Examples" at bounding box center [241, 154] width 68 height 14
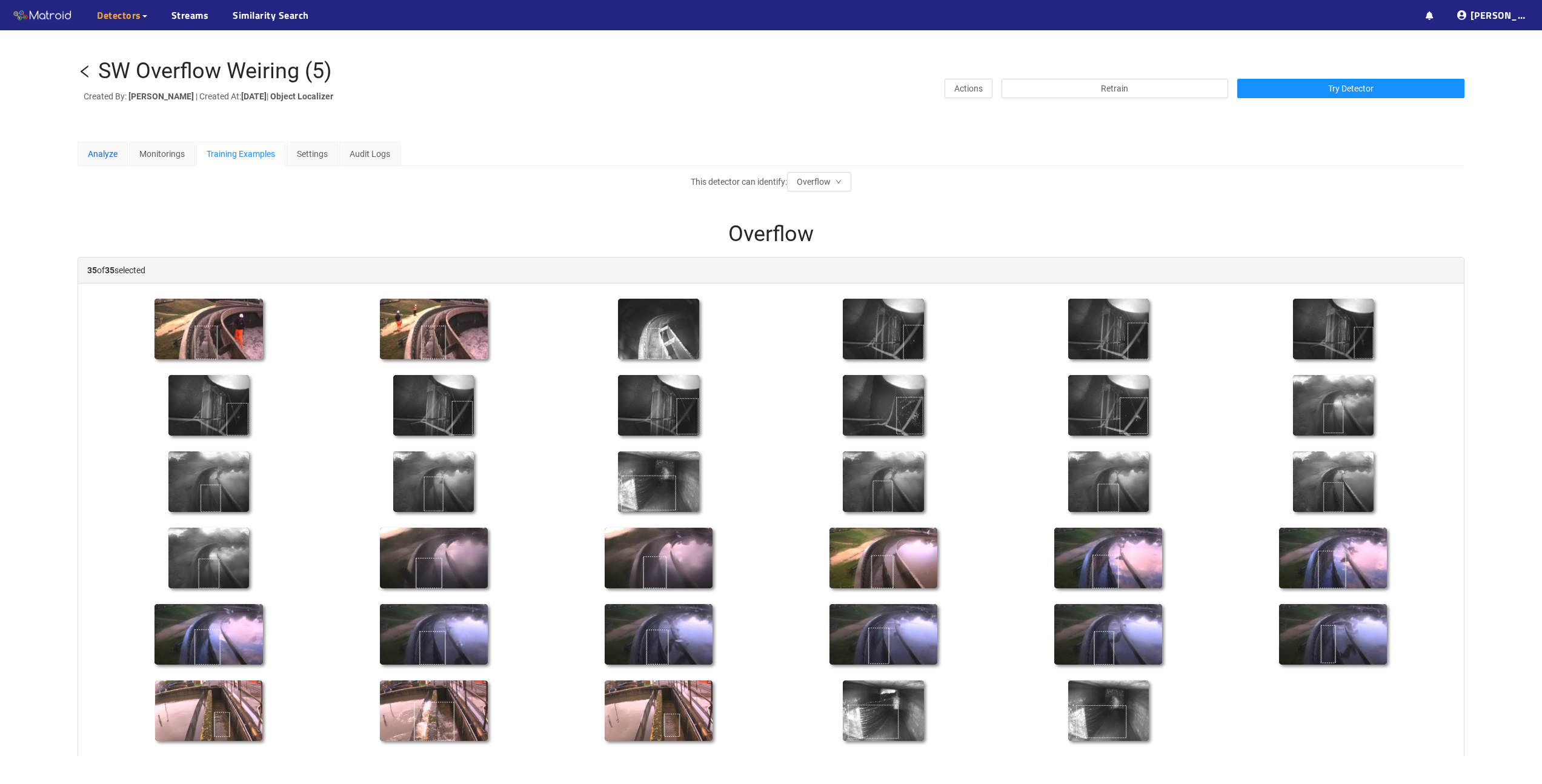
click at [94, 151] on div "Analyze" at bounding box center [102, 154] width 29 height 14
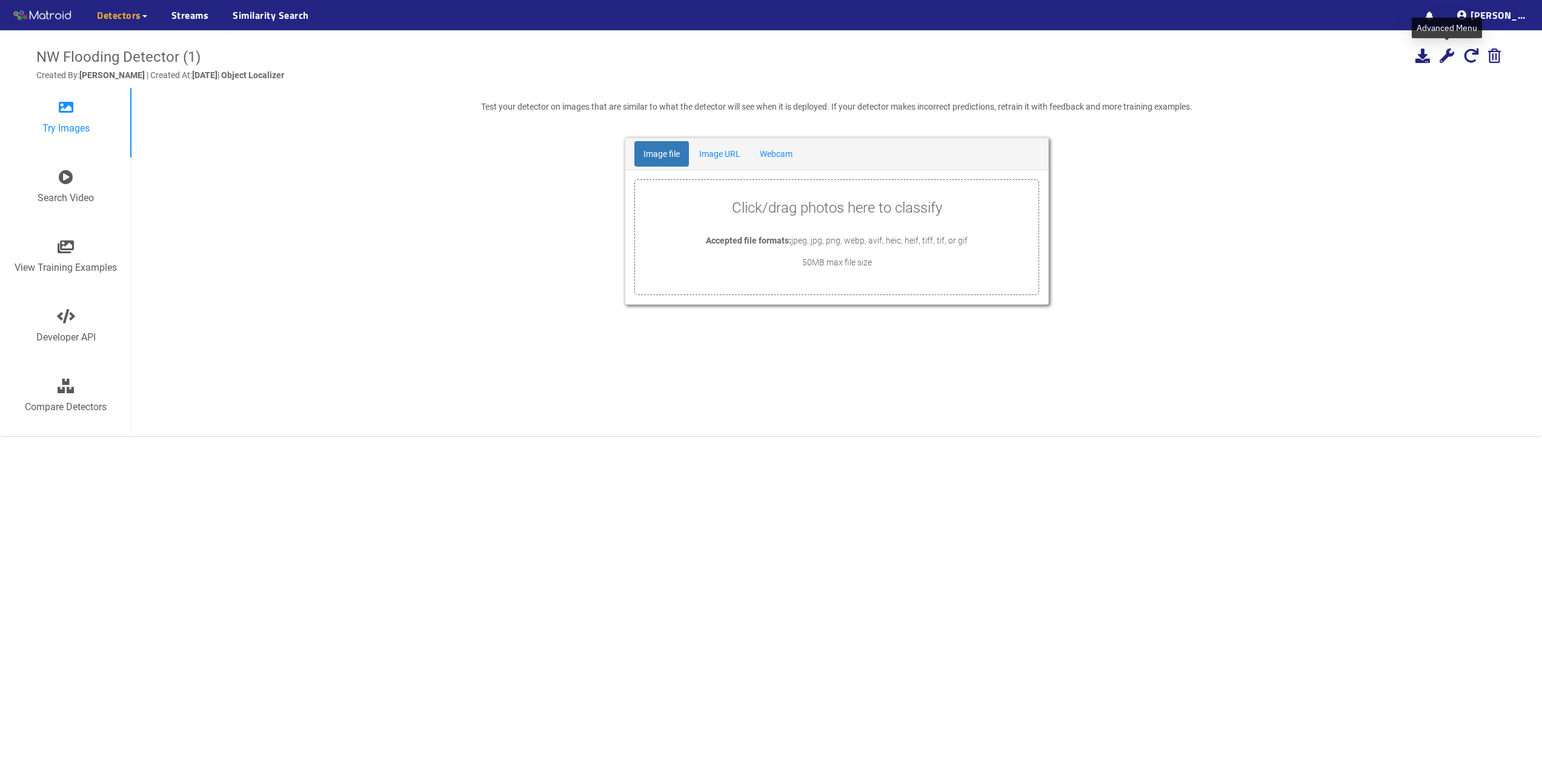
click at [1442, 57] on icon at bounding box center [1446, 55] width 14 height 14
click at [1431, 169] on div "Share detector" at bounding box center [1447, 170] width 91 height 22
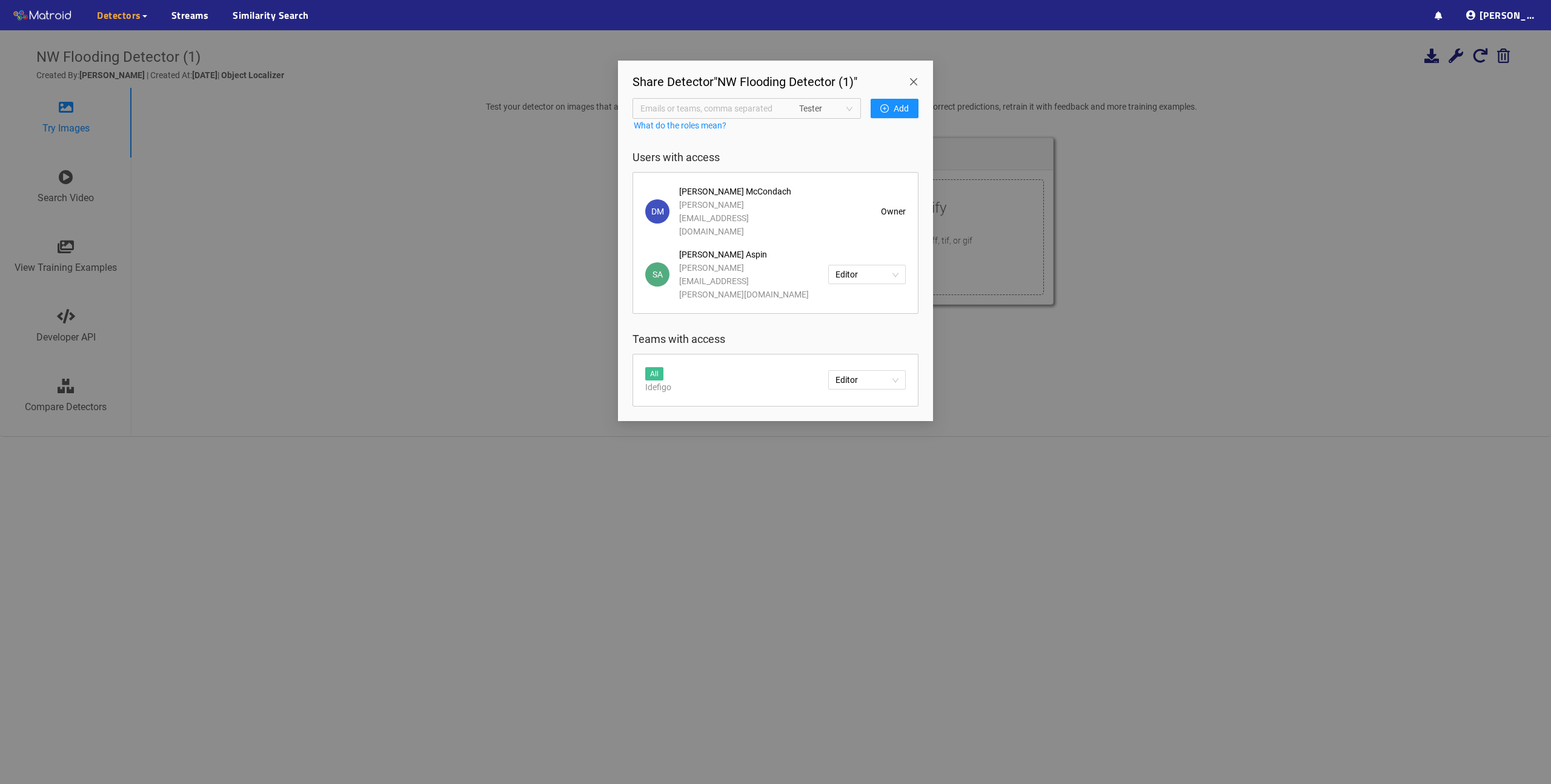
click at [916, 76] on span "Close" at bounding box center [916, 78] width 34 height 34
